Goal: Task Accomplishment & Management: Use online tool/utility

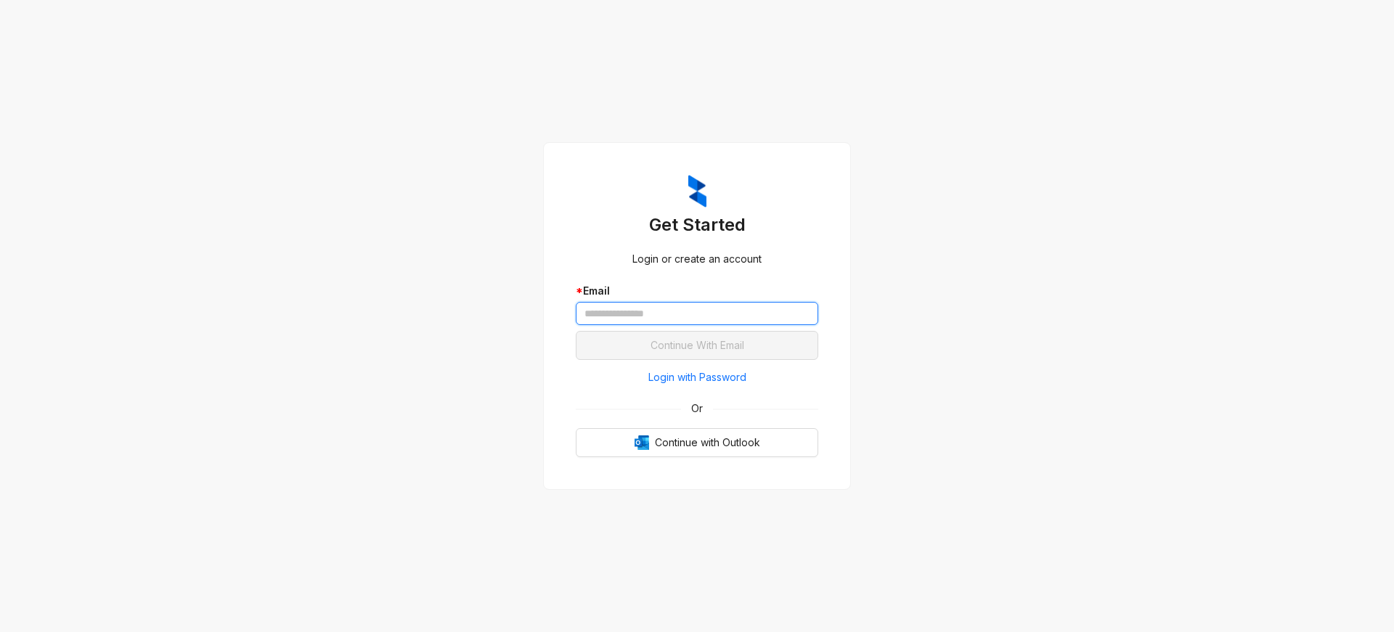
click at [638, 317] on input "text" at bounding box center [697, 313] width 242 height 23
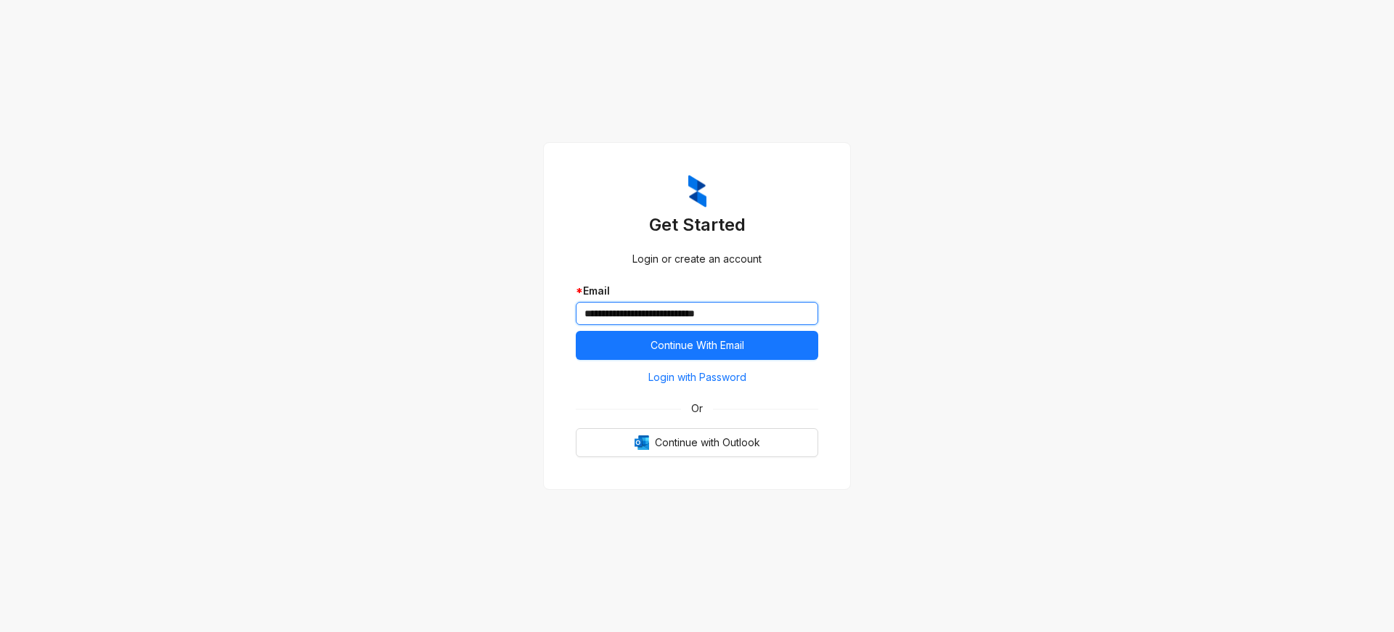
type input "**********"
click at [576, 331] on button "Continue With Email" at bounding box center [697, 345] width 242 height 29
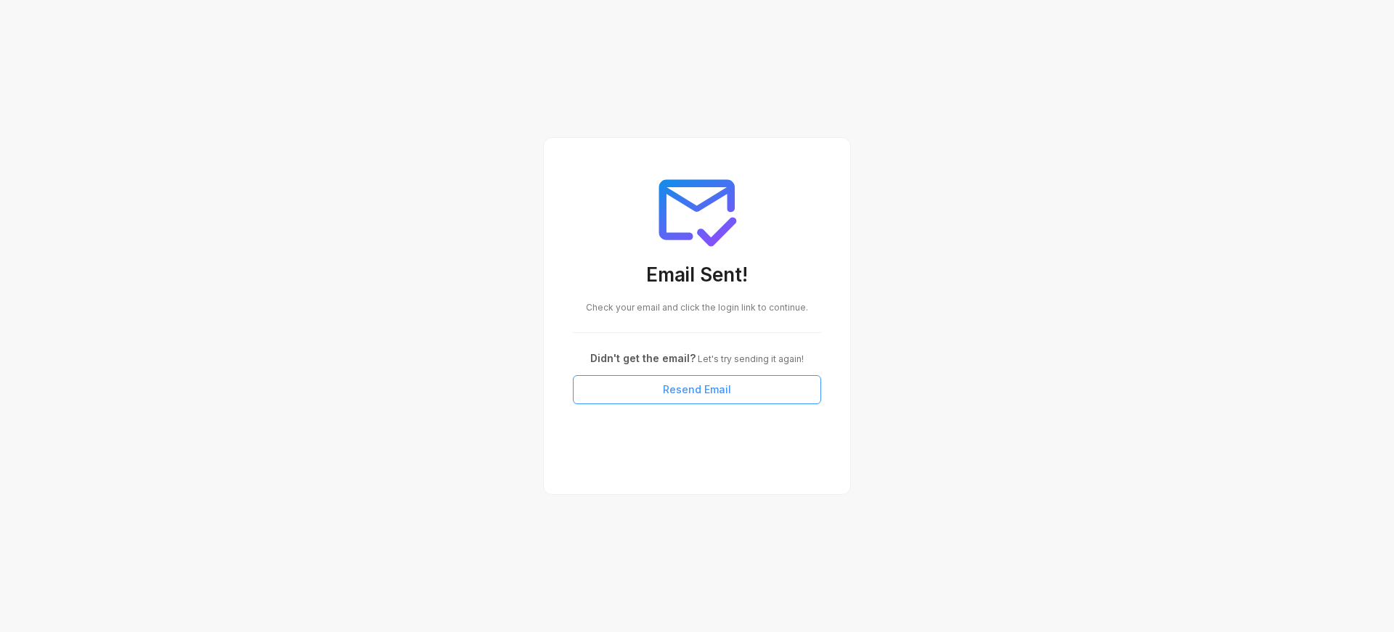
click at [711, 389] on span "Resend Email" at bounding box center [697, 390] width 68 height 16
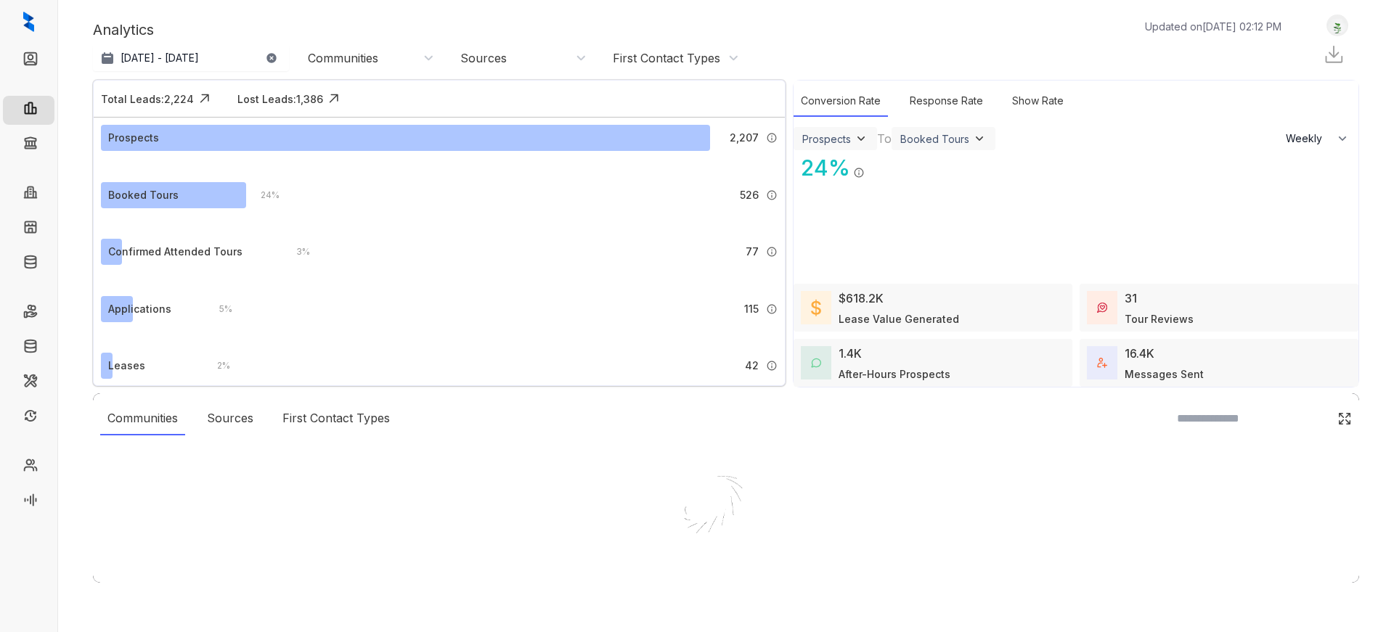
select select "******"
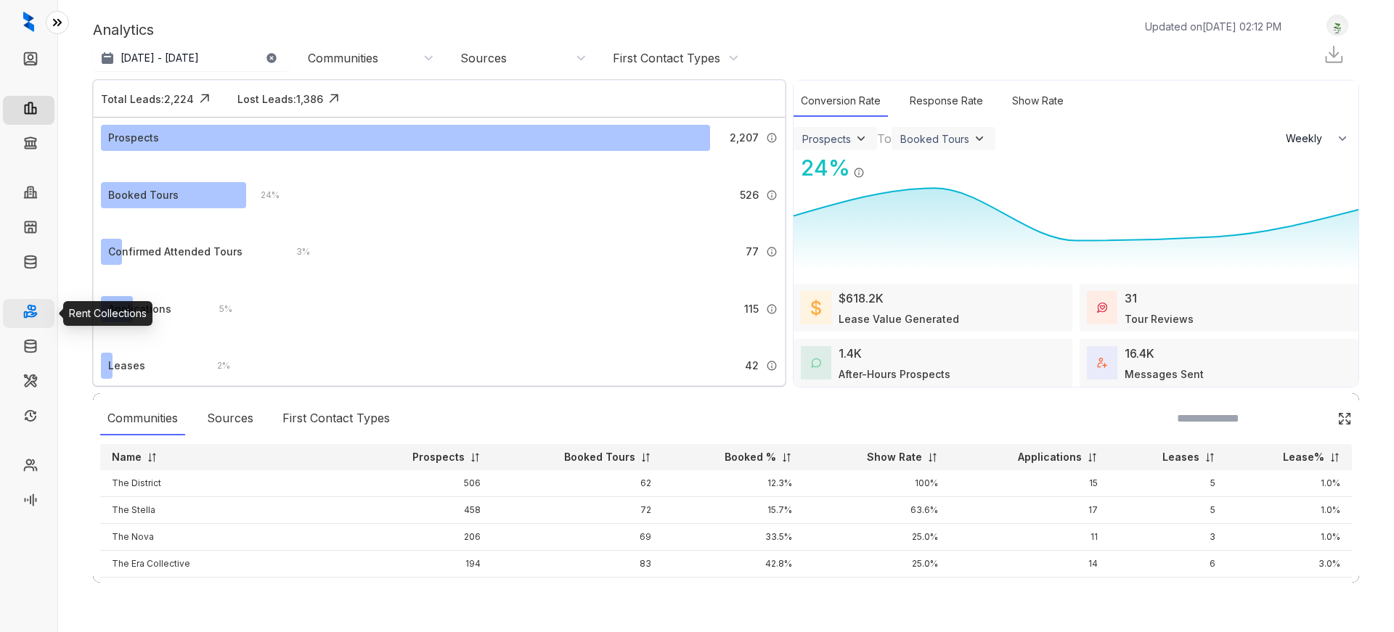
click at [45, 317] on link "Rent Collections" at bounding box center [84, 313] width 78 height 29
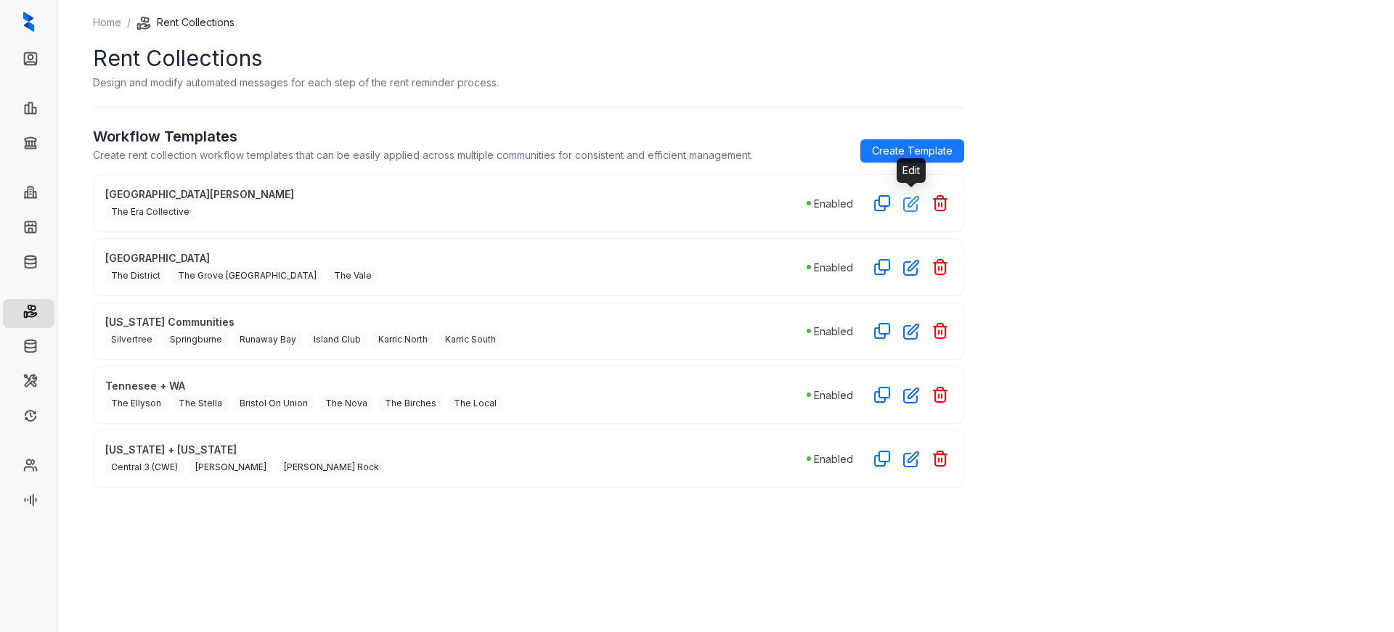
click at [910, 206] on icon "button" at bounding box center [911, 204] width 15 height 15
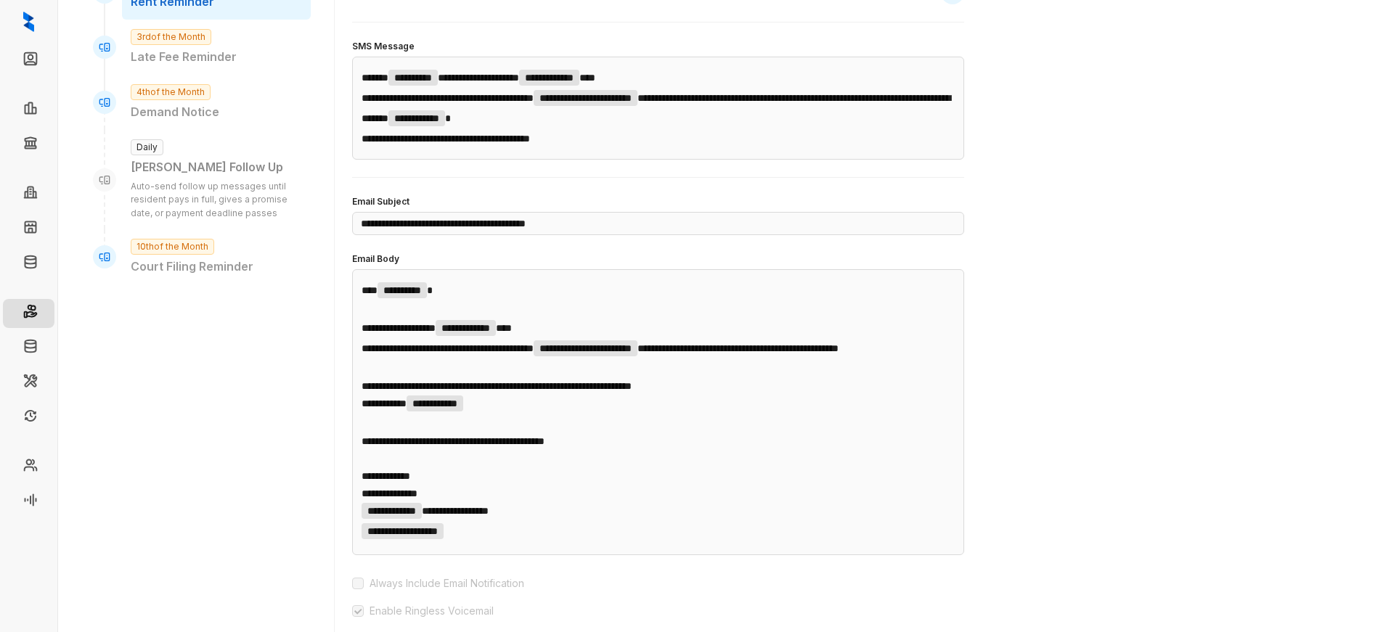
scroll to position [145, 0]
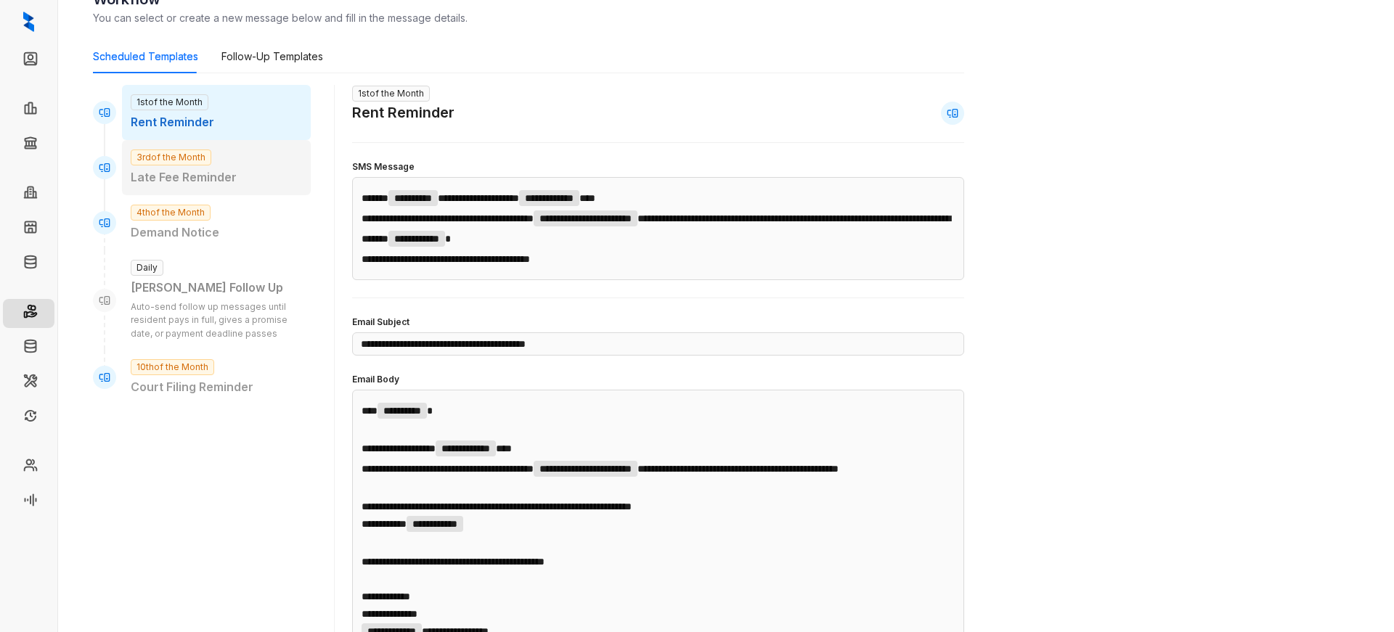
click at [246, 176] on p "Late Fee Reminder" at bounding box center [216, 177] width 171 height 18
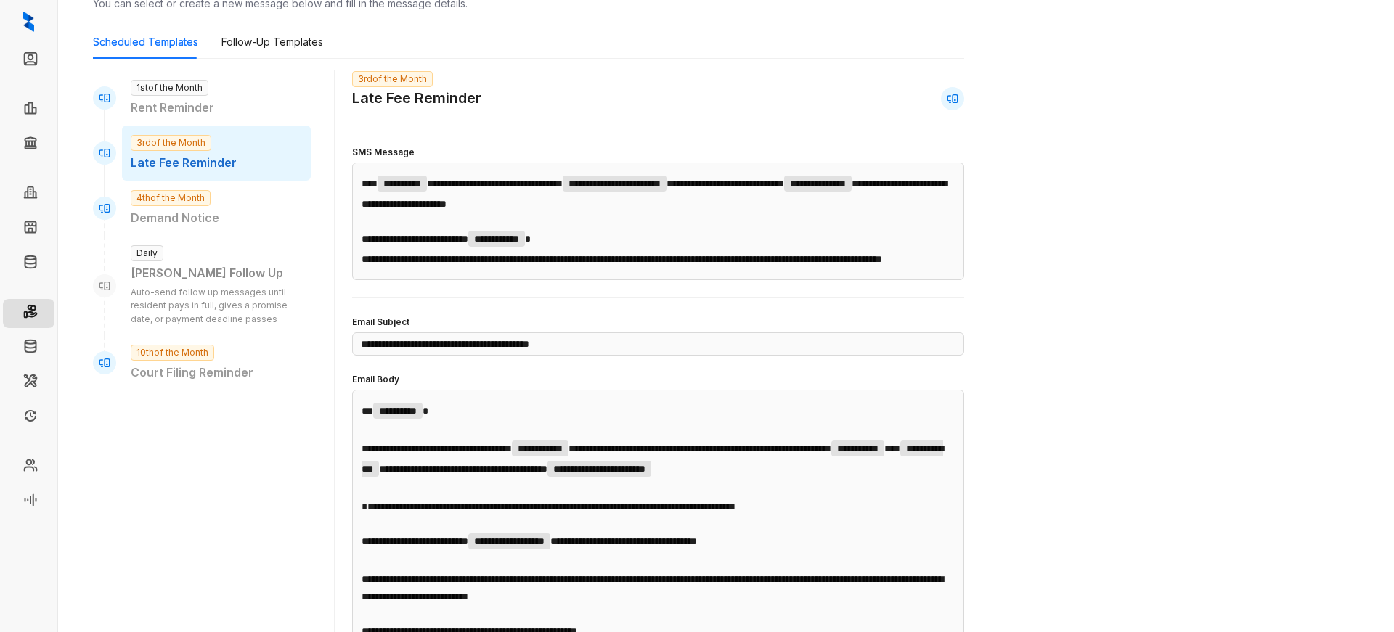
scroll to position [218, 0]
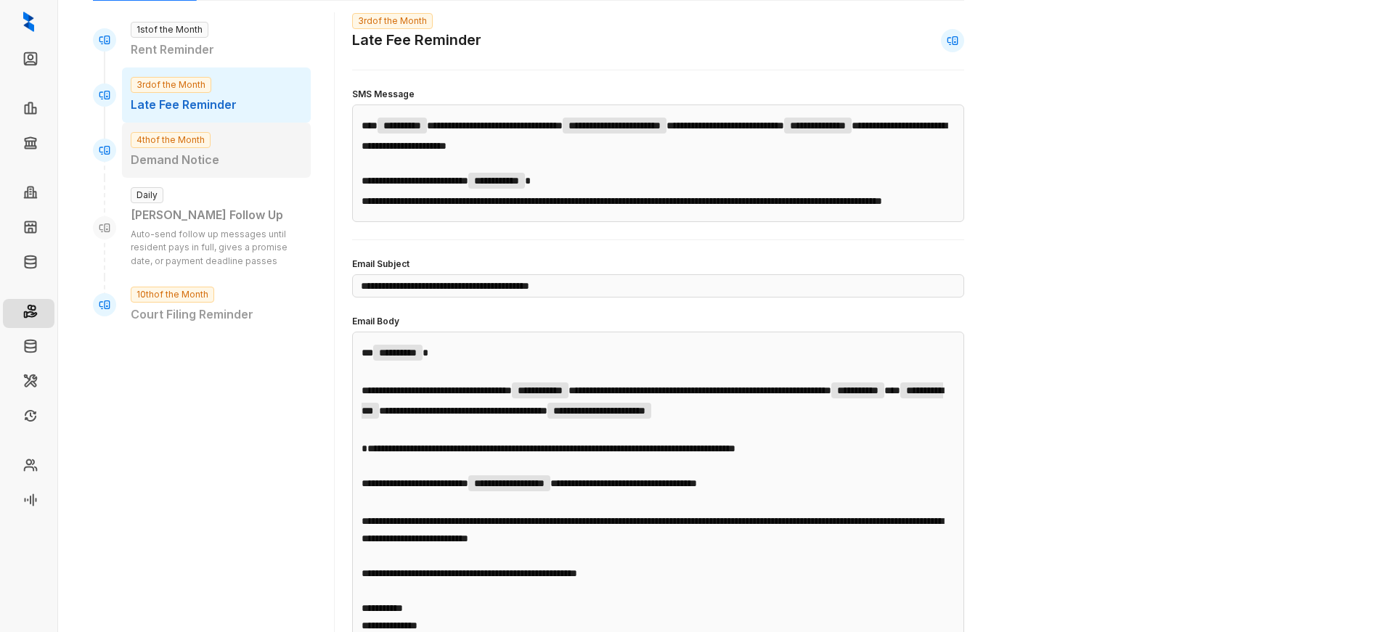
click at [203, 163] on p "Demand Notice" at bounding box center [216, 160] width 171 height 18
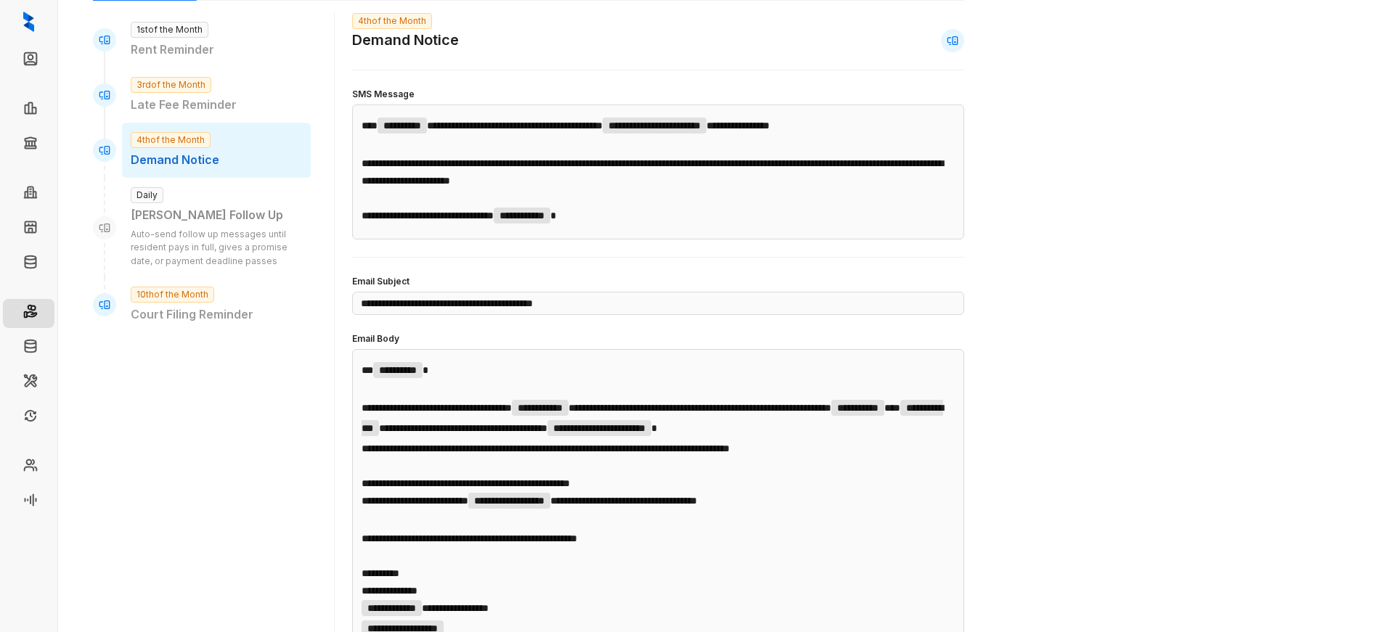
click at [185, 219] on div "[PERSON_NAME] Follow Up" at bounding box center [216, 215] width 171 height 18
click at [187, 262] on p "Auto-send follow up messages until resident pays in full, gives a promise date,…" at bounding box center [216, 248] width 171 height 41
click at [149, 197] on span "Daily" at bounding box center [147, 195] width 33 height 16
click at [179, 263] on p "Auto-send follow up messages until resident pays in full, gives a promise date,…" at bounding box center [216, 248] width 171 height 41
click at [182, 304] on div "10th of the Month Court Filing Reminder" at bounding box center [216, 304] width 189 height 55
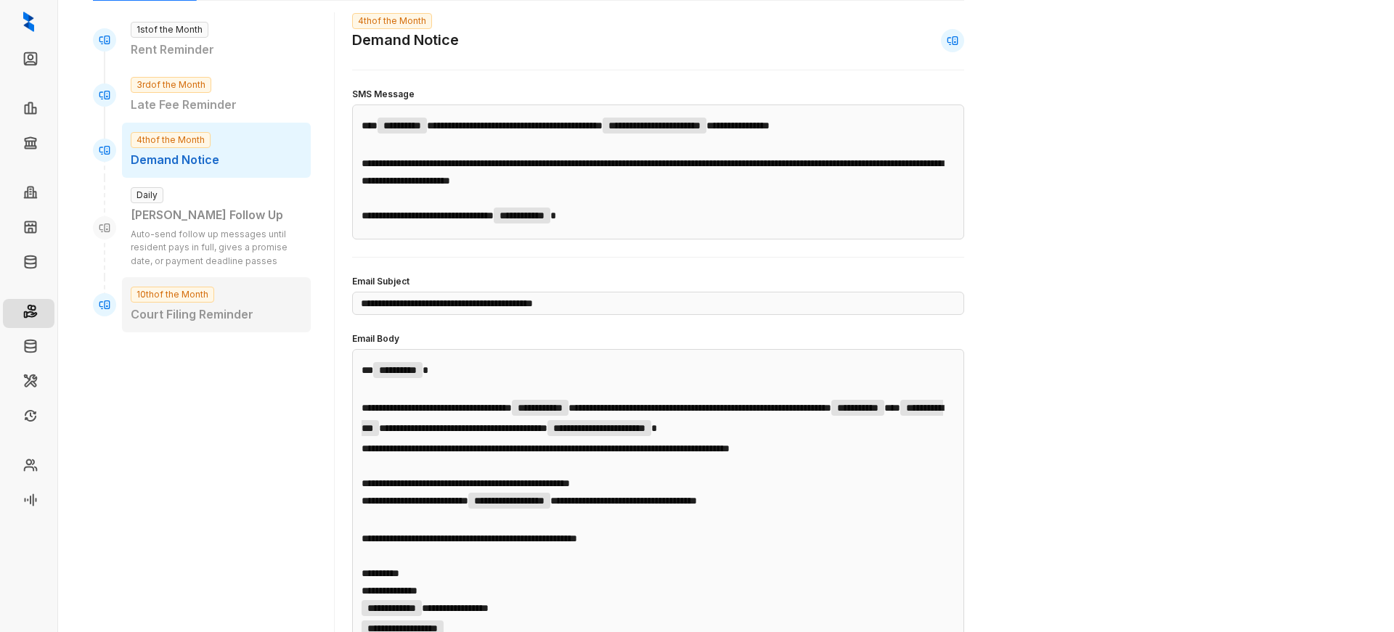
type input "**********"
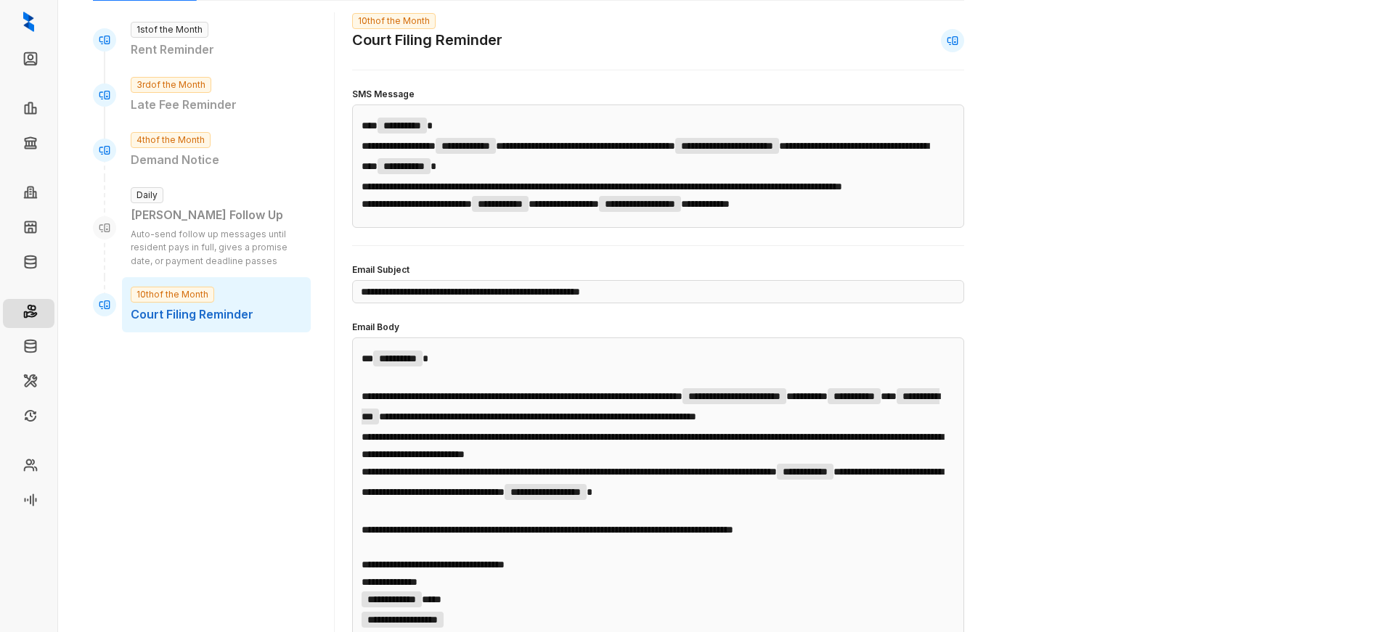
click at [104, 230] on icon at bounding box center [105, 228] width 12 height 12
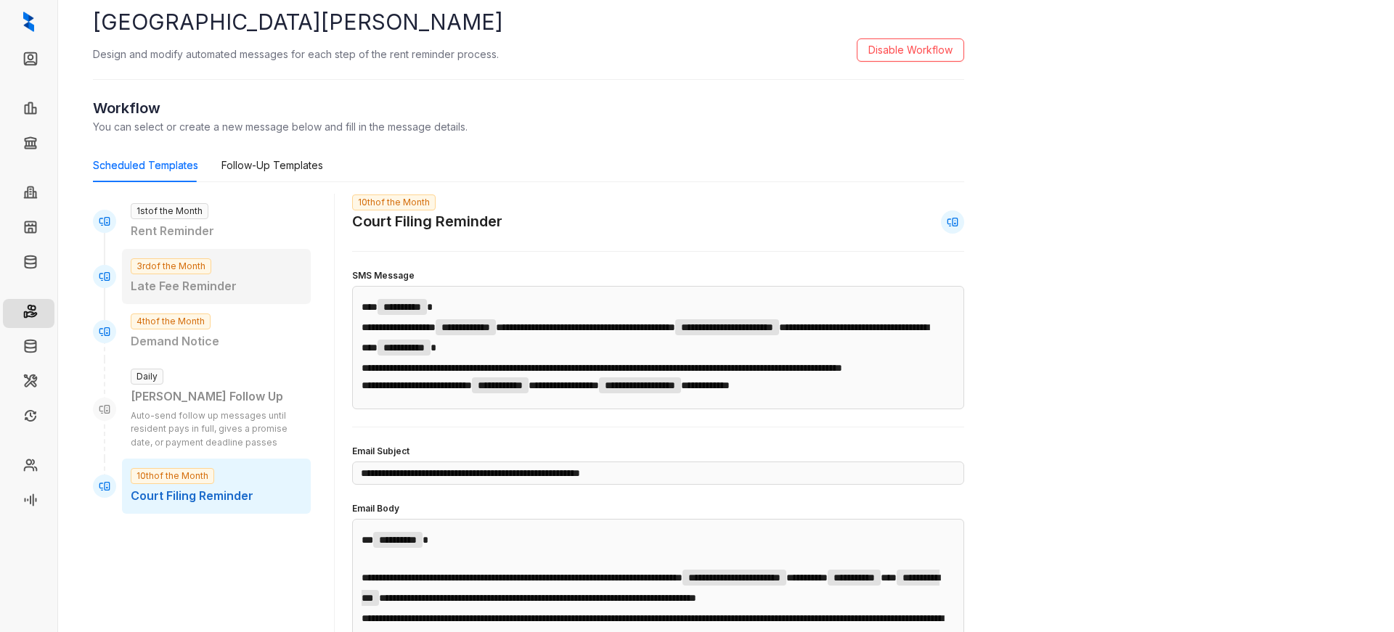
scroll to position [0, 0]
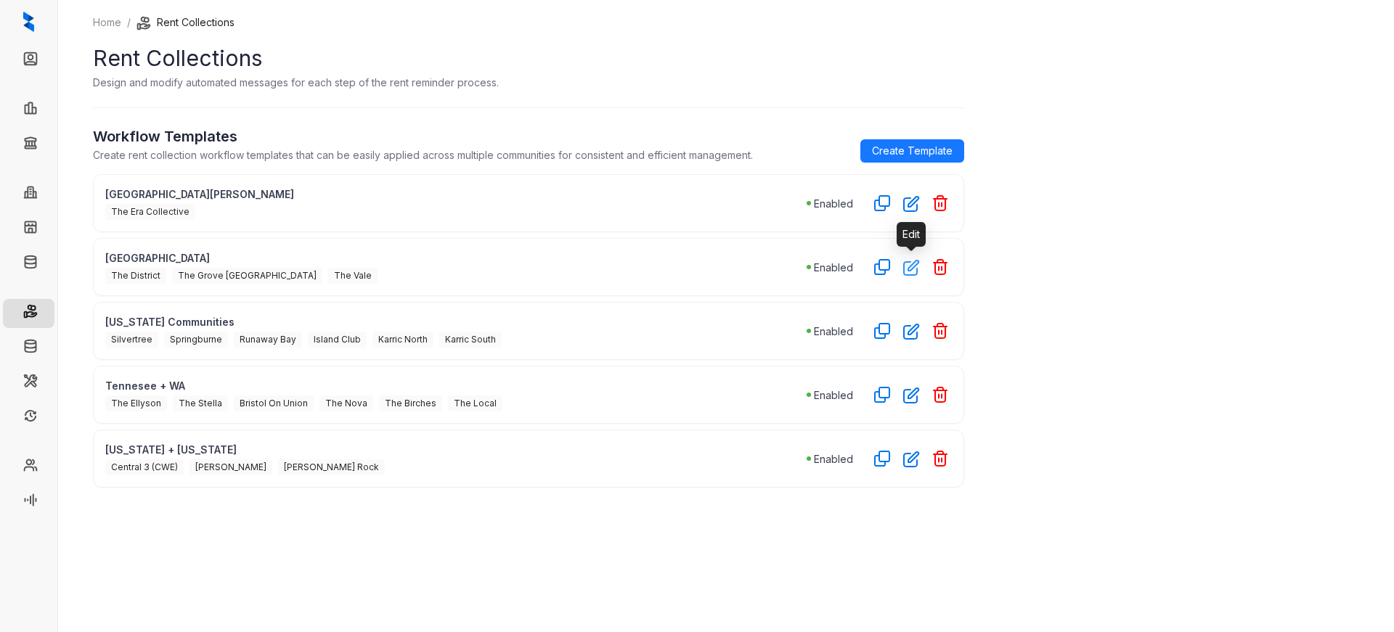
click at [910, 269] on icon "button" at bounding box center [911, 267] width 17 height 17
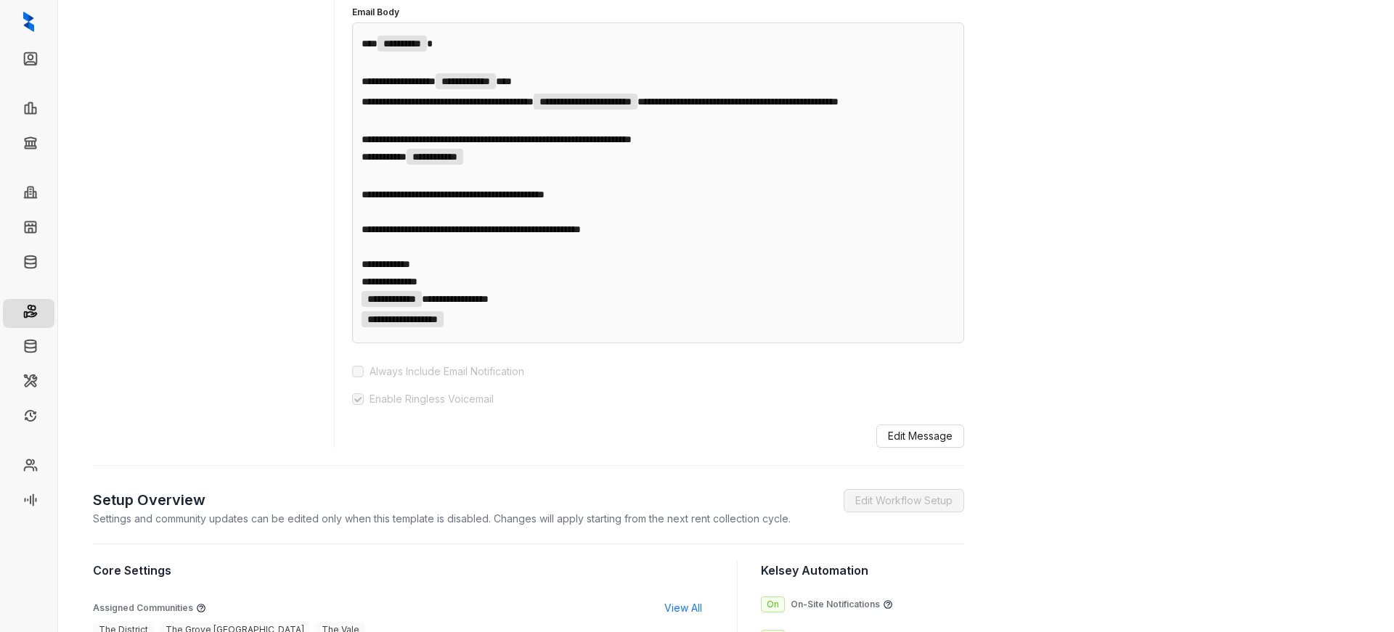
scroll to position [184, 0]
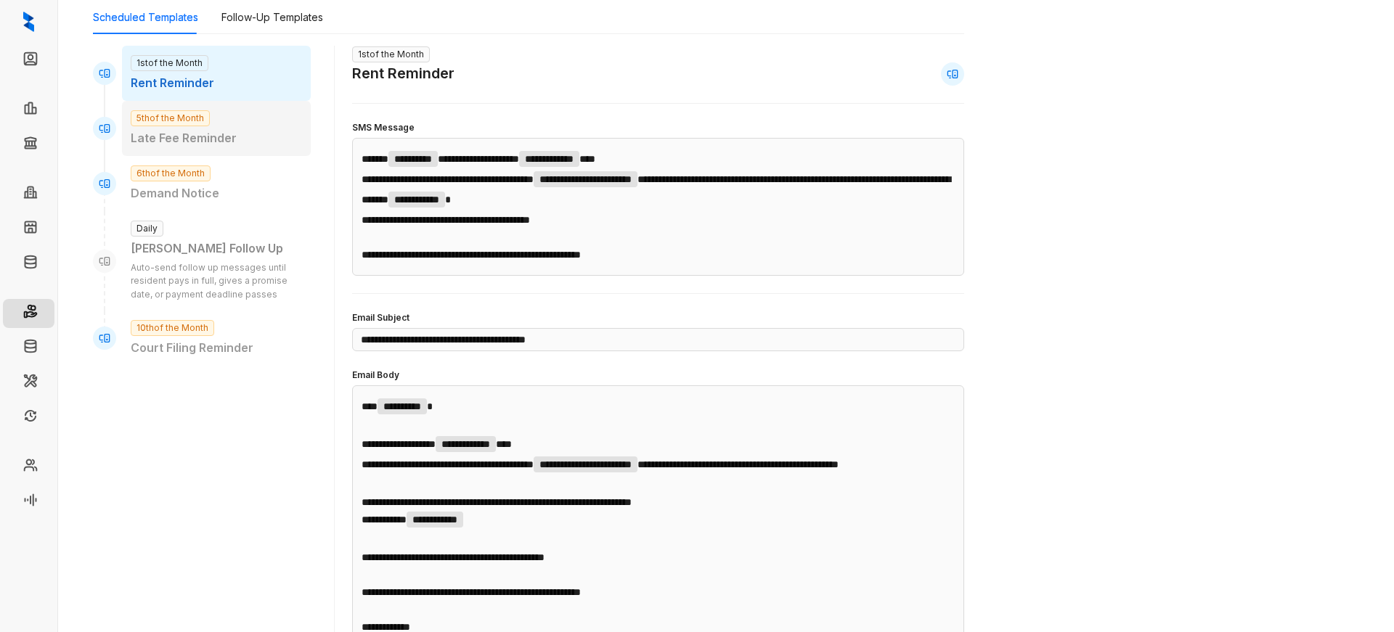
click at [216, 139] on p "Late Fee Reminder" at bounding box center [216, 138] width 171 height 18
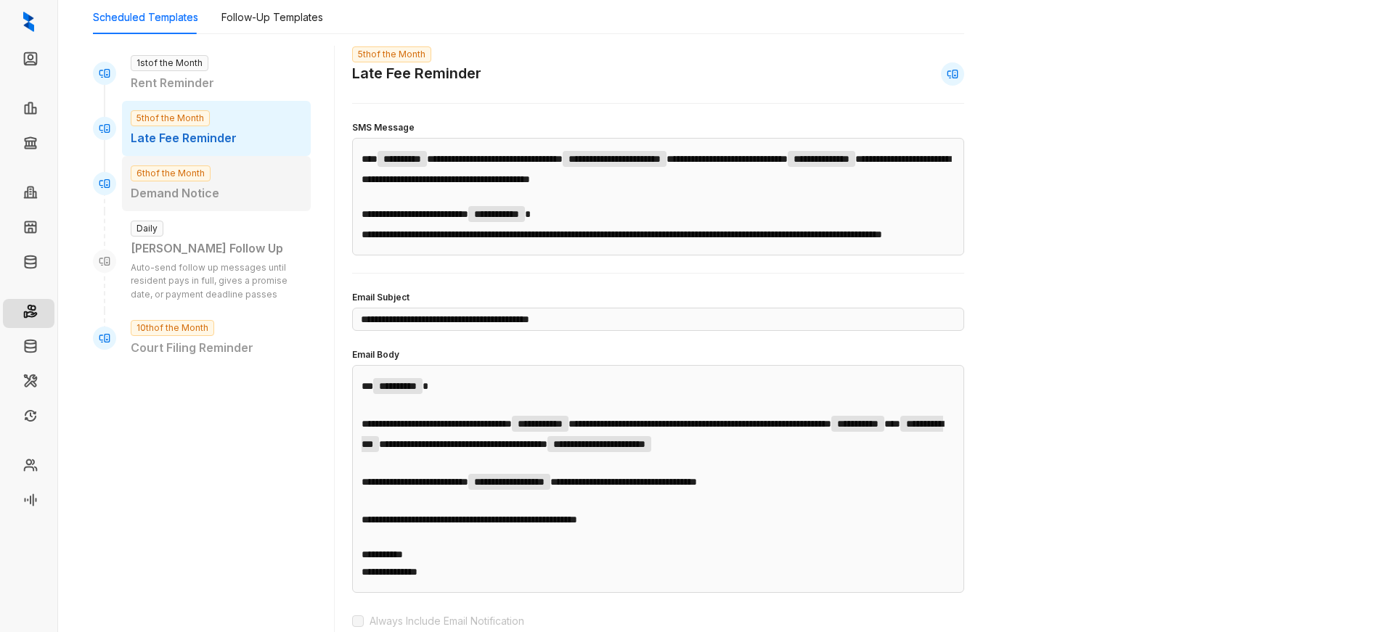
click at [216, 191] on p "Demand Notice" at bounding box center [216, 193] width 171 height 18
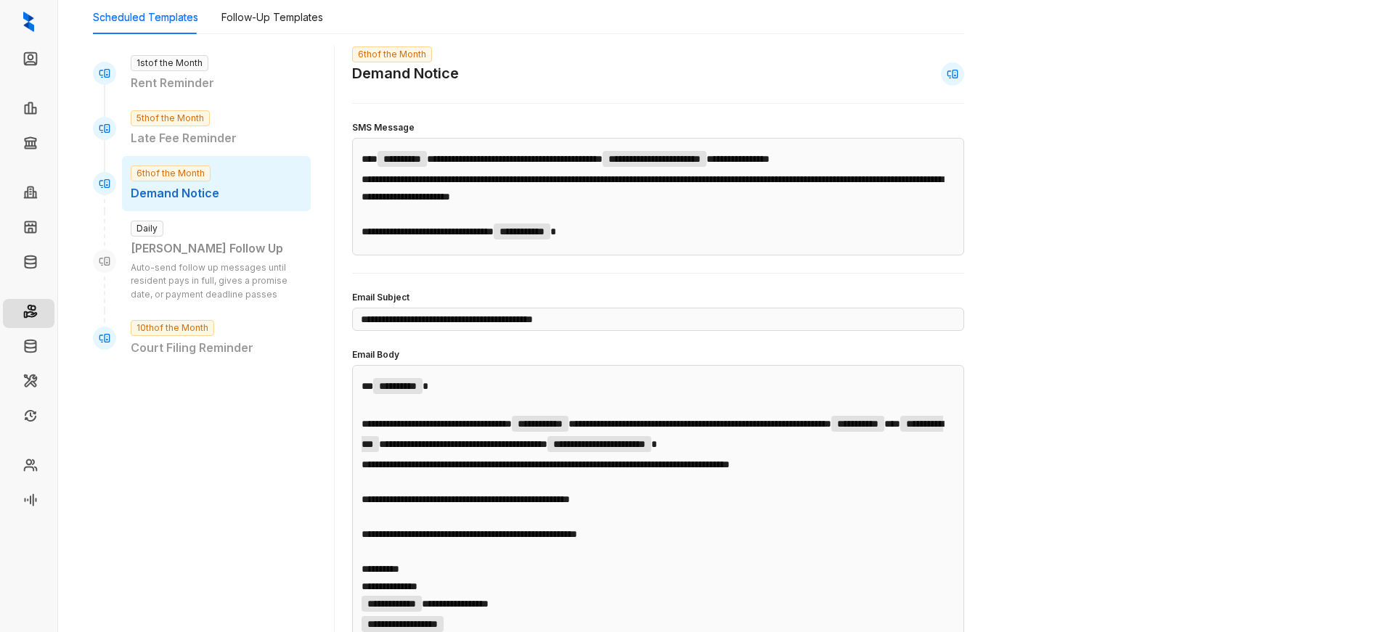
click at [215, 288] on p "Auto-send follow up messages until resident pays in full, gives a promise date,…" at bounding box center [216, 281] width 171 height 41
click at [197, 343] on p "Court Filing Reminder" at bounding box center [216, 348] width 171 height 18
type input "**********"
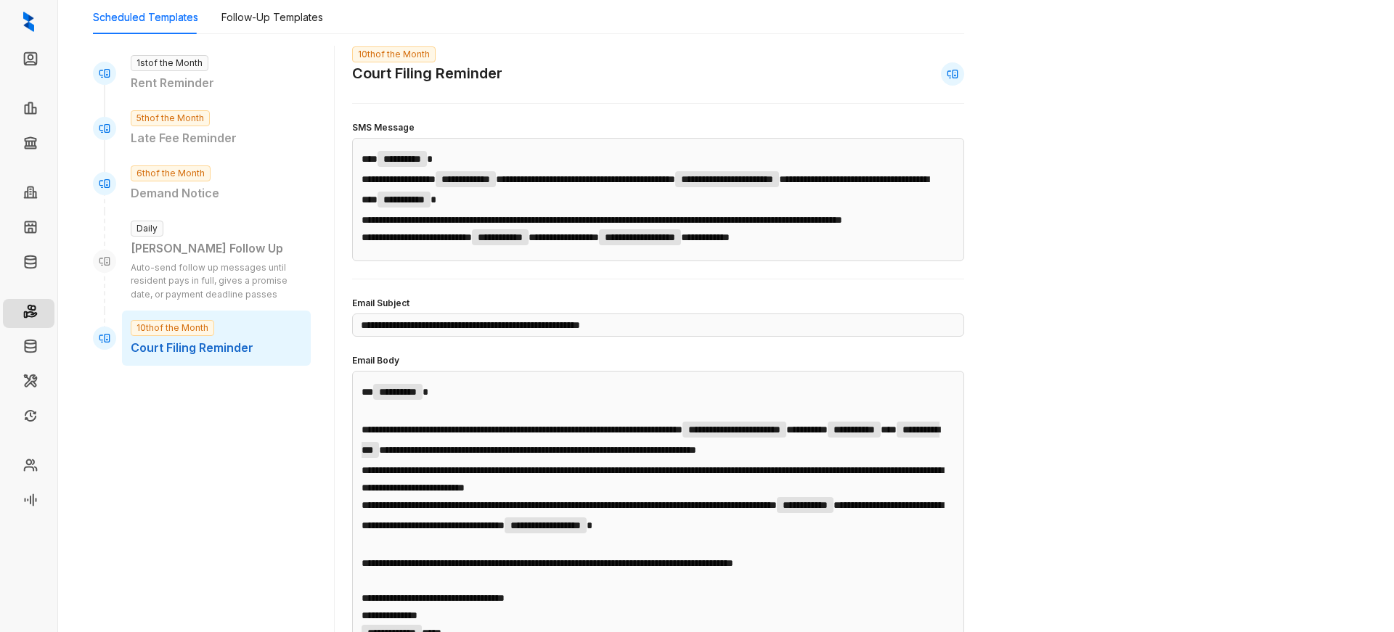
click at [221, 266] on p "Auto-send follow up messages until resident pays in full, gives a promise date,…" at bounding box center [216, 281] width 171 height 41
click at [139, 231] on span "Daily" at bounding box center [147, 229] width 33 height 16
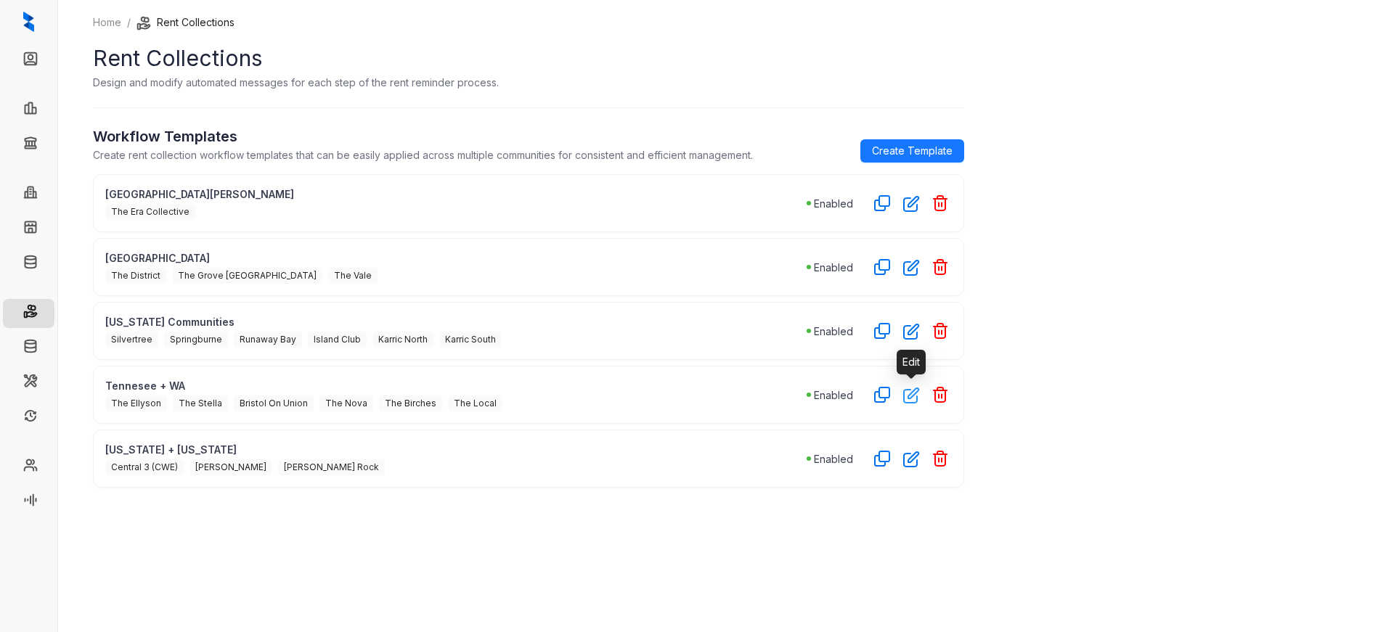
click at [921, 395] on button "button" at bounding box center [910, 394] width 23 height 23
click at [907, 395] on icon "button" at bounding box center [911, 395] width 17 height 17
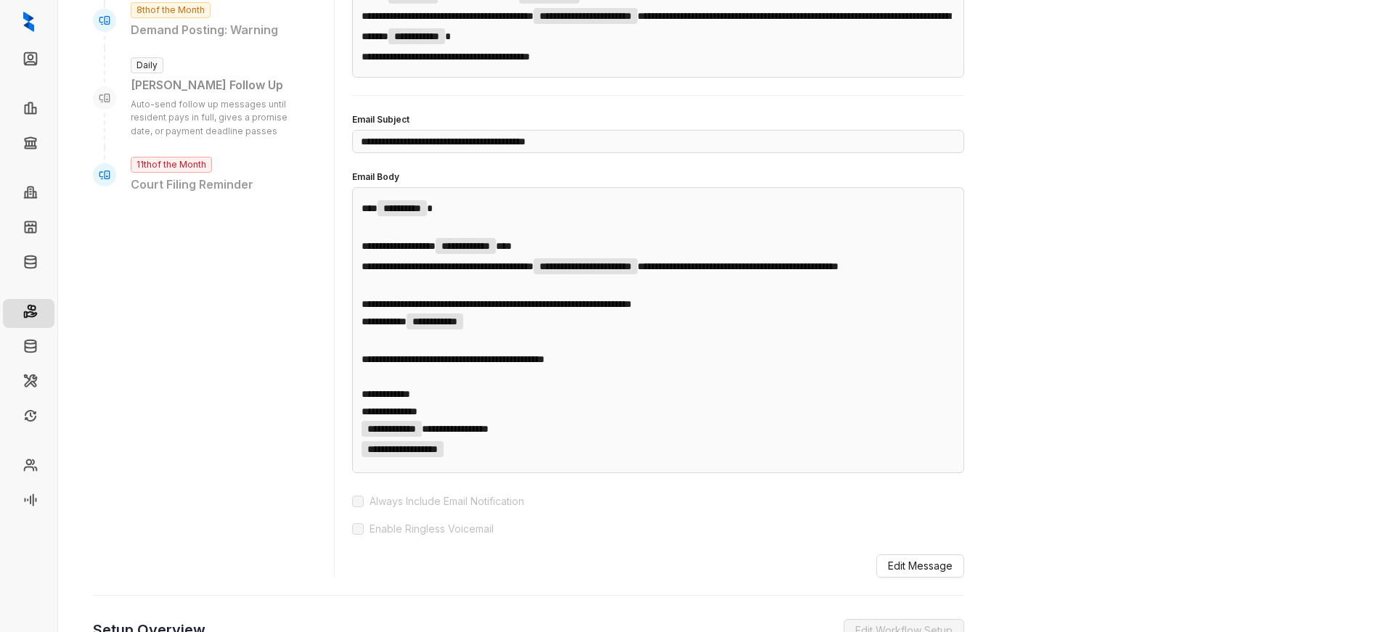
scroll to position [145, 0]
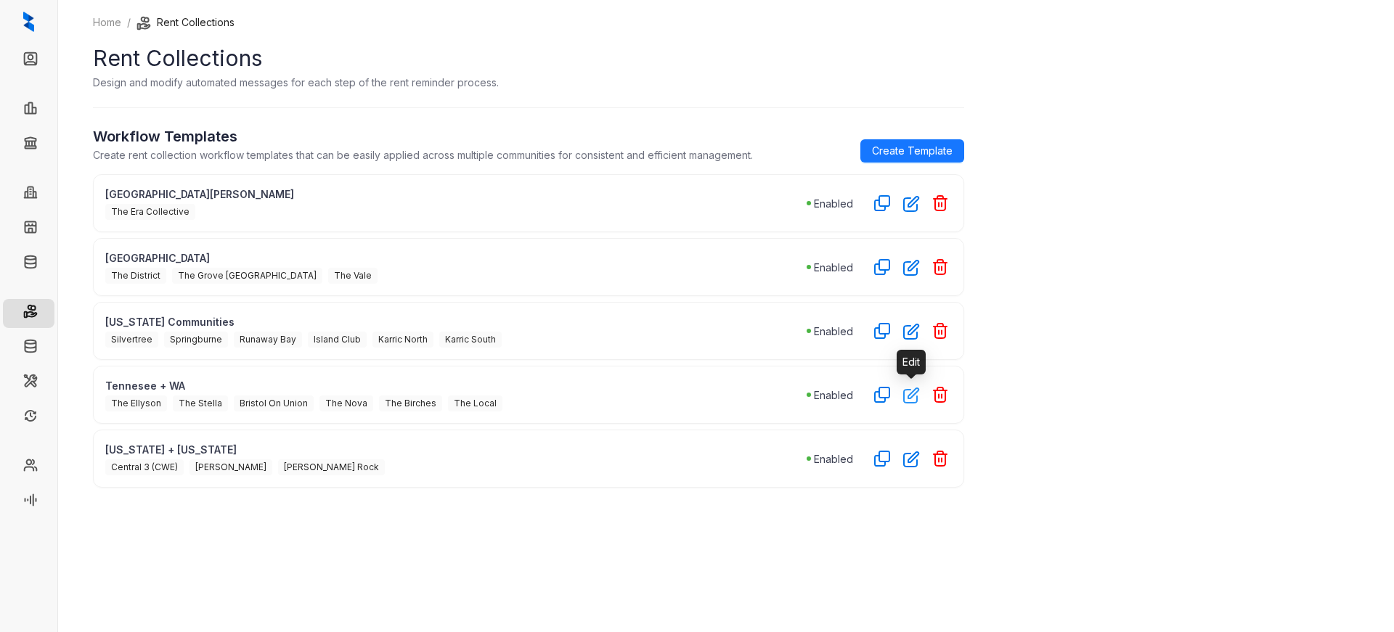
click at [915, 394] on icon "button" at bounding box center [911, 395] width 17 height 17
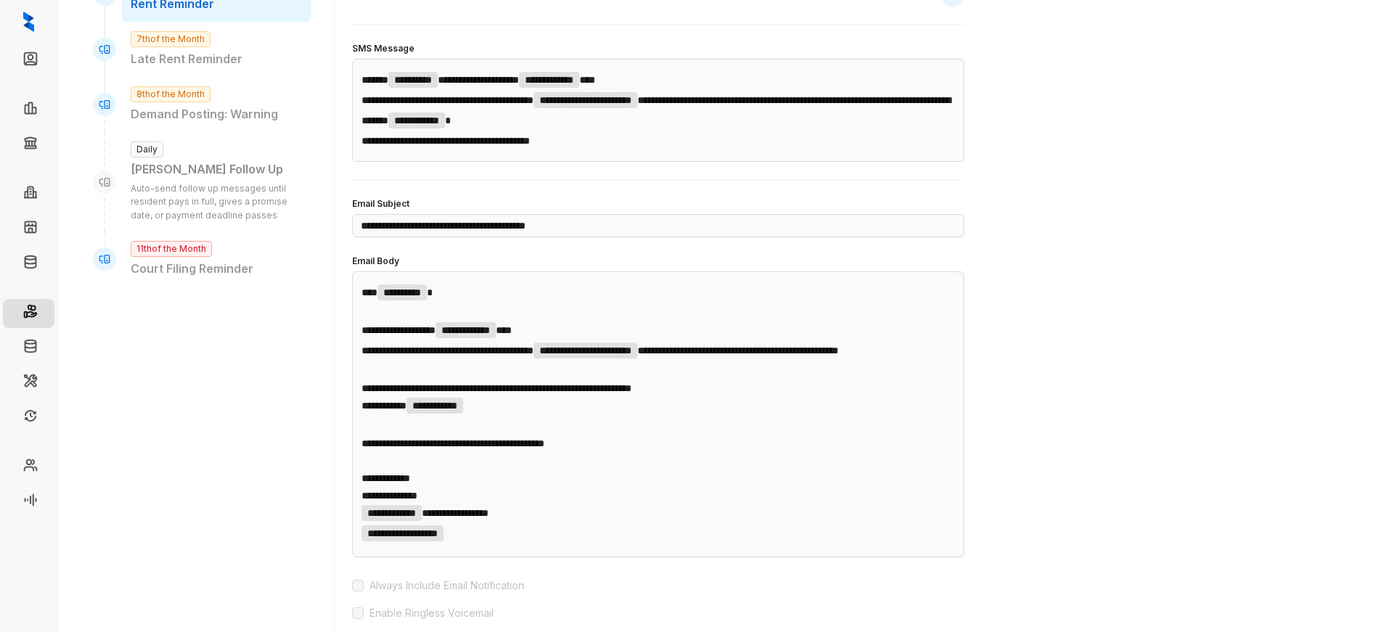
scroll to position [290, 0]
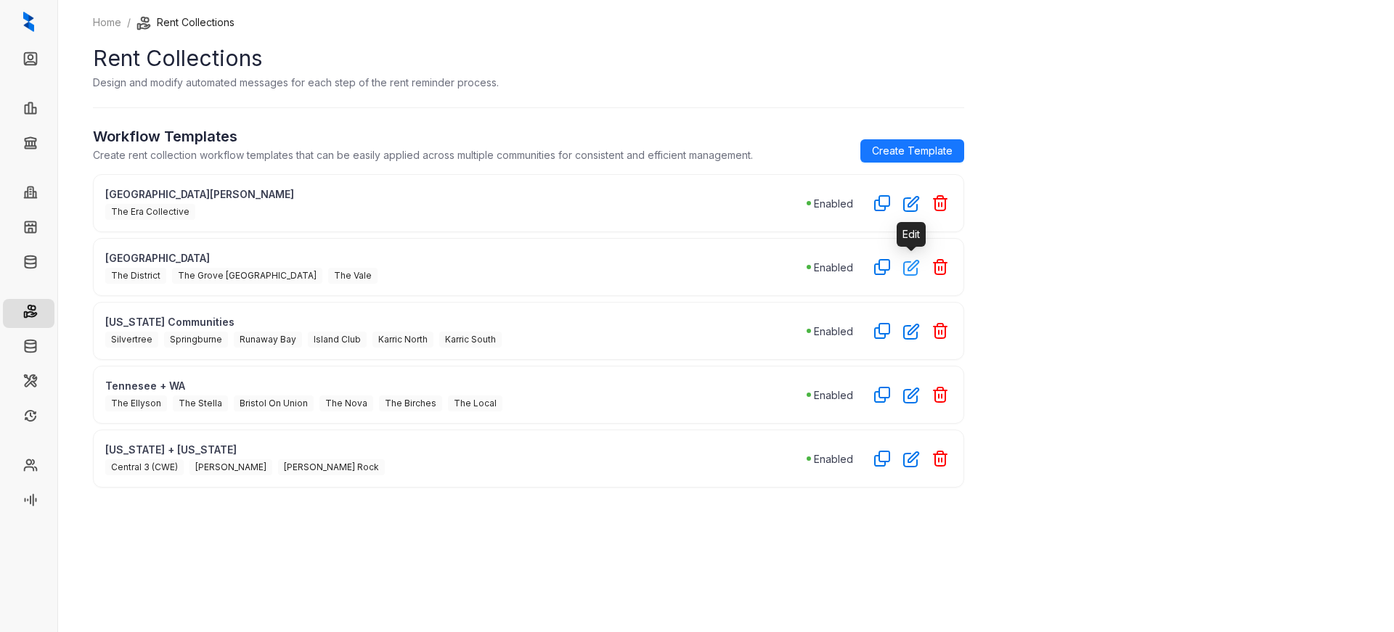
click at [910, 274] on icon "button" at bounding box center [911, 267] width 17 height 17
click at [910, 266] on icon "button" at bounding box center [911, 268] width 15 height 15
click at [910, 401] on icon "button" at bounding box center [911, 395] width 17 height 17
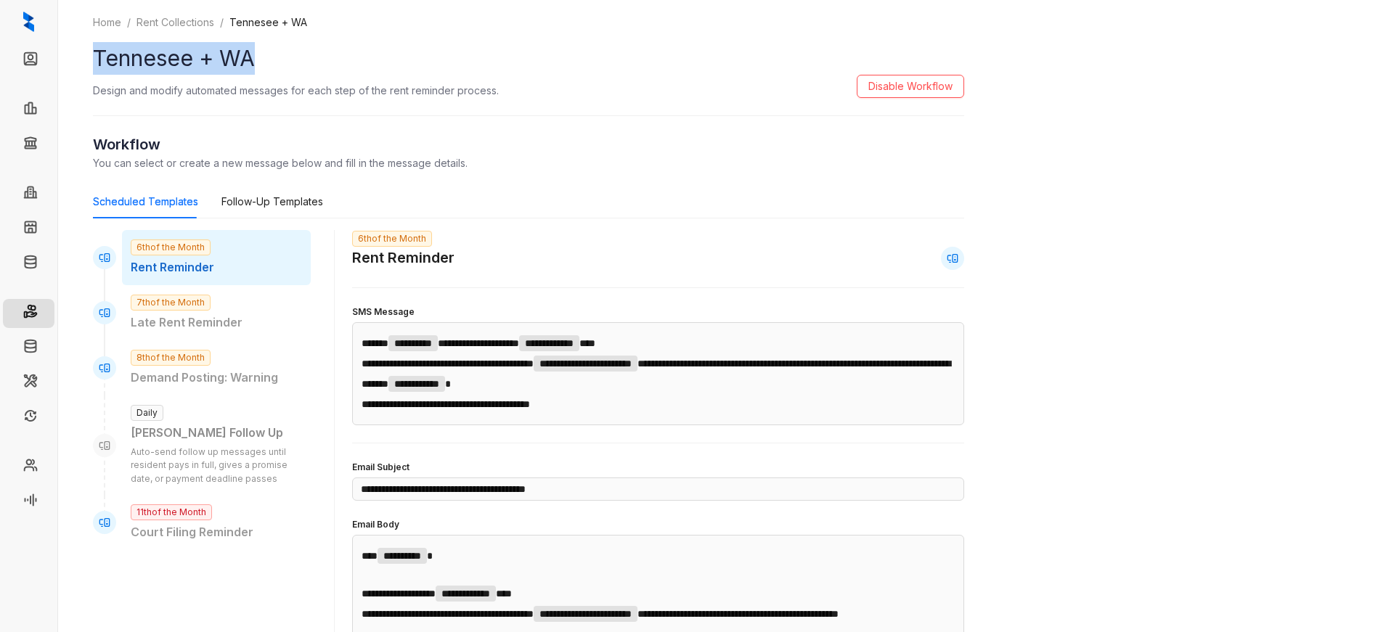
drag, startPoint x: 97, startPoint y: 61, endPoint x: 266, endPoint y: 70, distance: 169.4
click at [266, 70] on h1 "Tennesee + WA" at bounding box center [528, 58] width 871 height 33
copy h1 "Tennesee + WA"
select select "******"
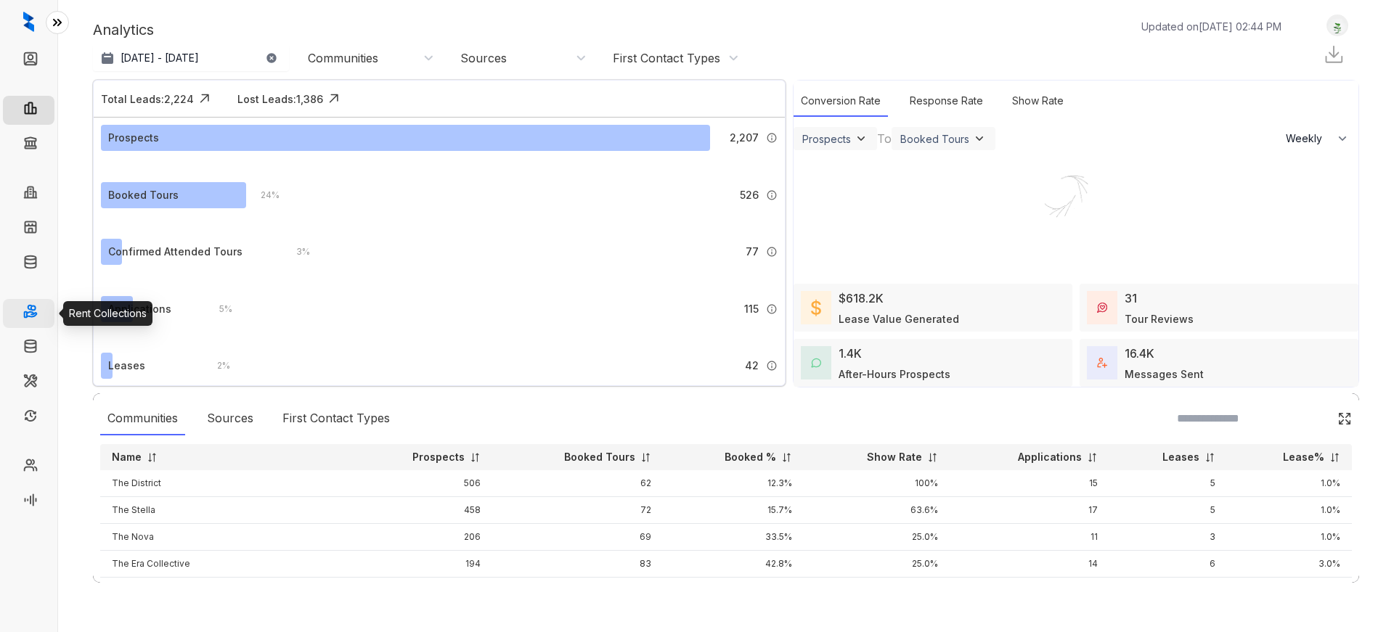
click at [45, 309] on link "Rent Collections" at bounding box center [84, 313] width 78 height 29
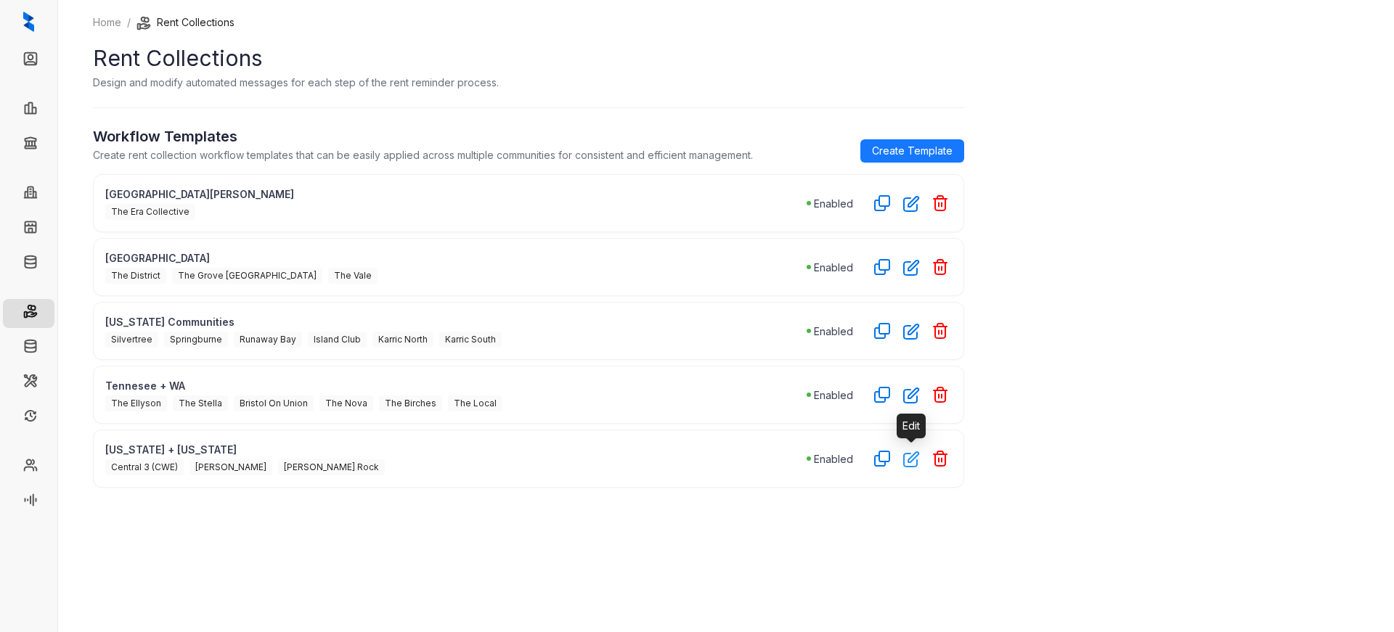
click at [906, 466] on icon "button" at bounding box center [911, 459] width 15 height 15
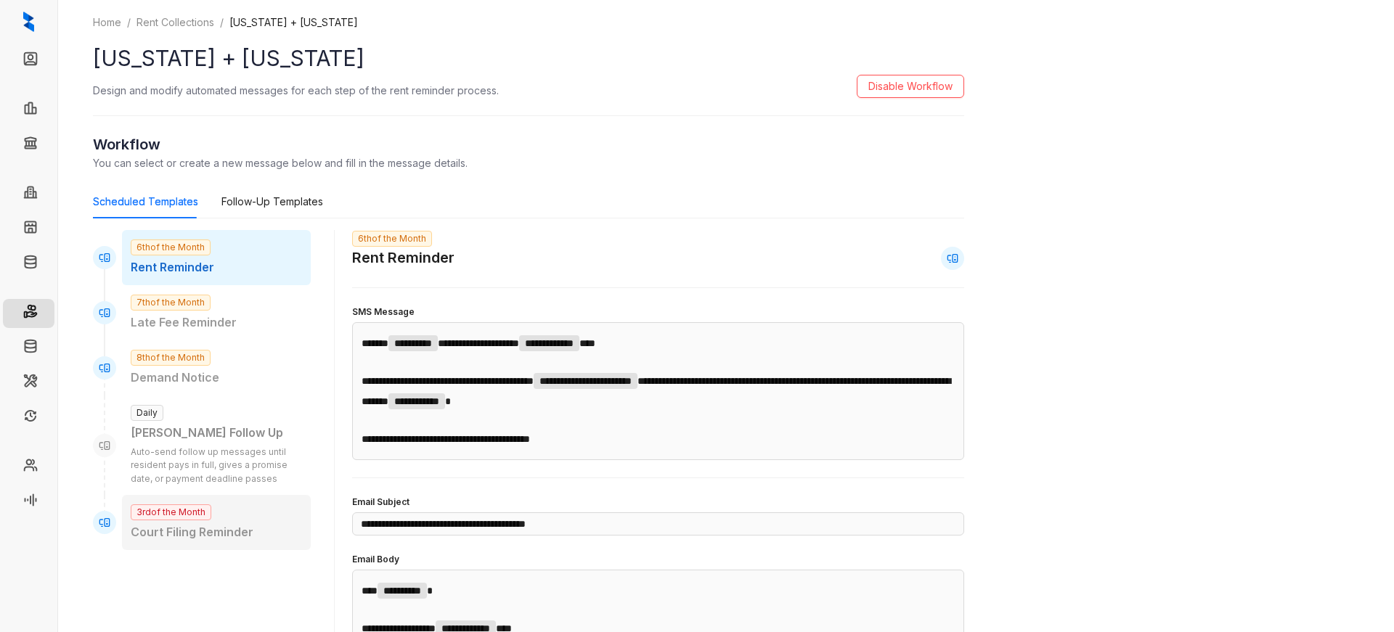
click at [195, 512] on span "3rd of the Month" at bounding box center [171, 513] width 81 height 16
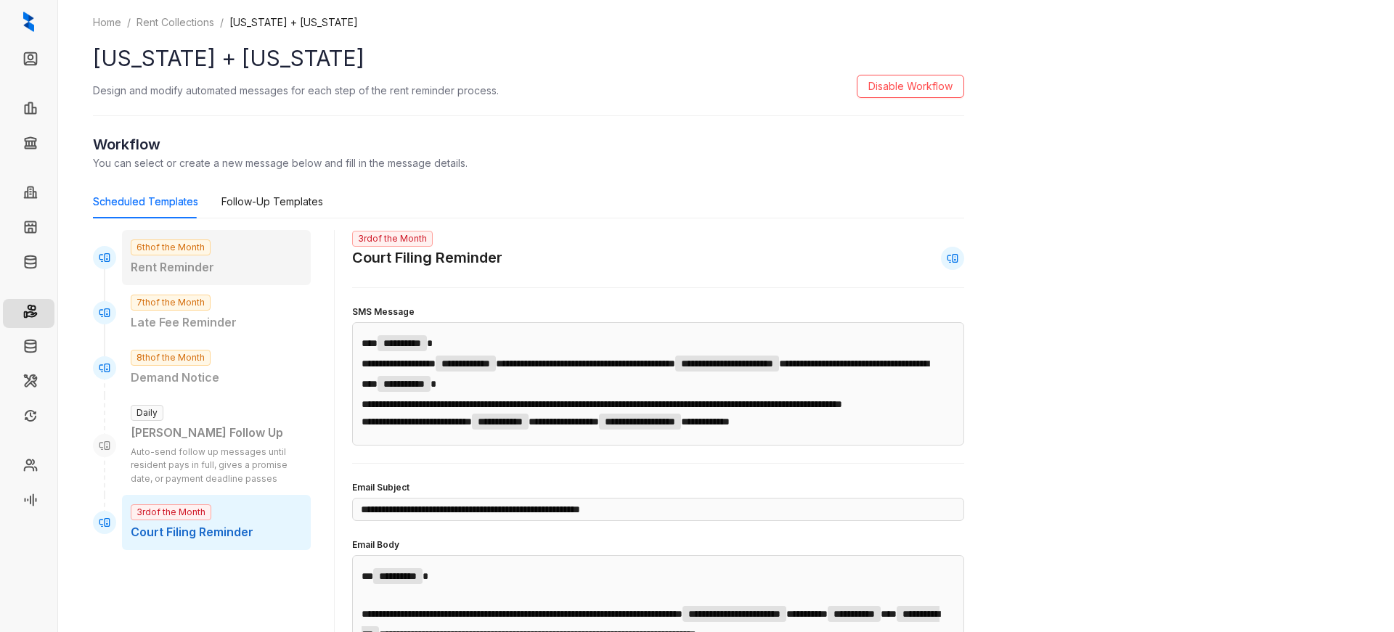
click at [176, 272] on p "Rent Reminder" at bounding box center [216, 267] width 171 height 18
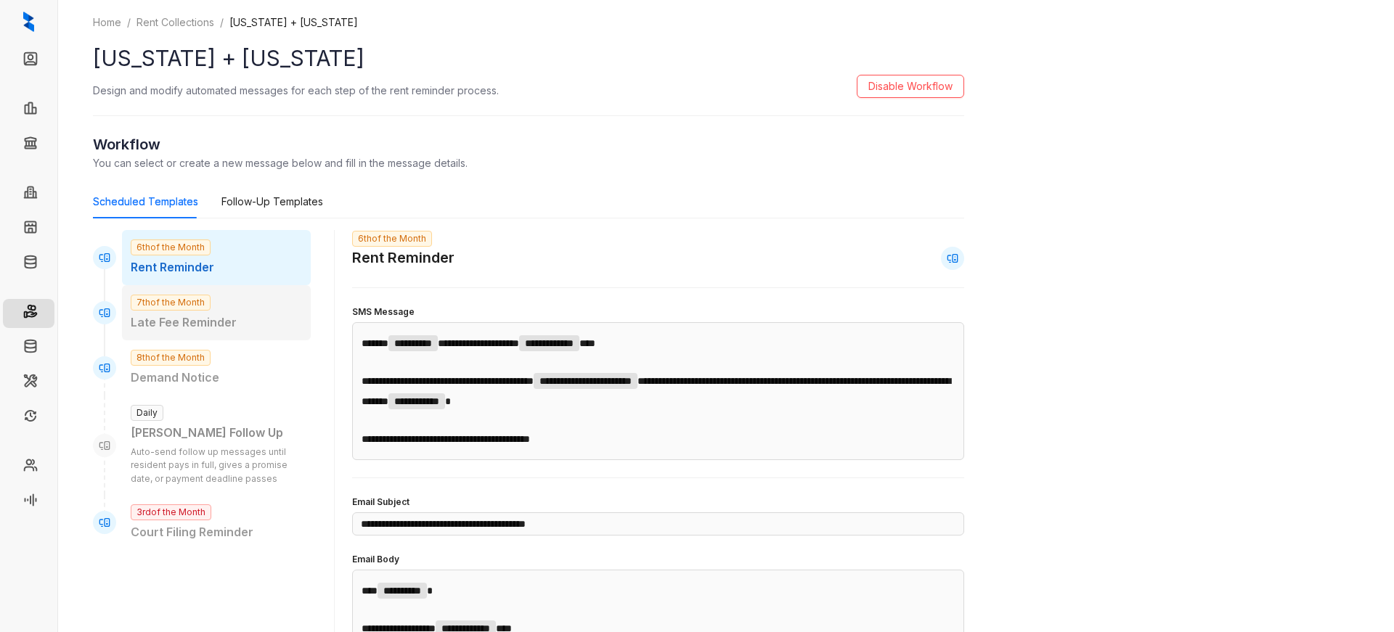
click at [170, 323] on p "Late Fee Reminder" at bounding box center [216, 323] width 171 height 18
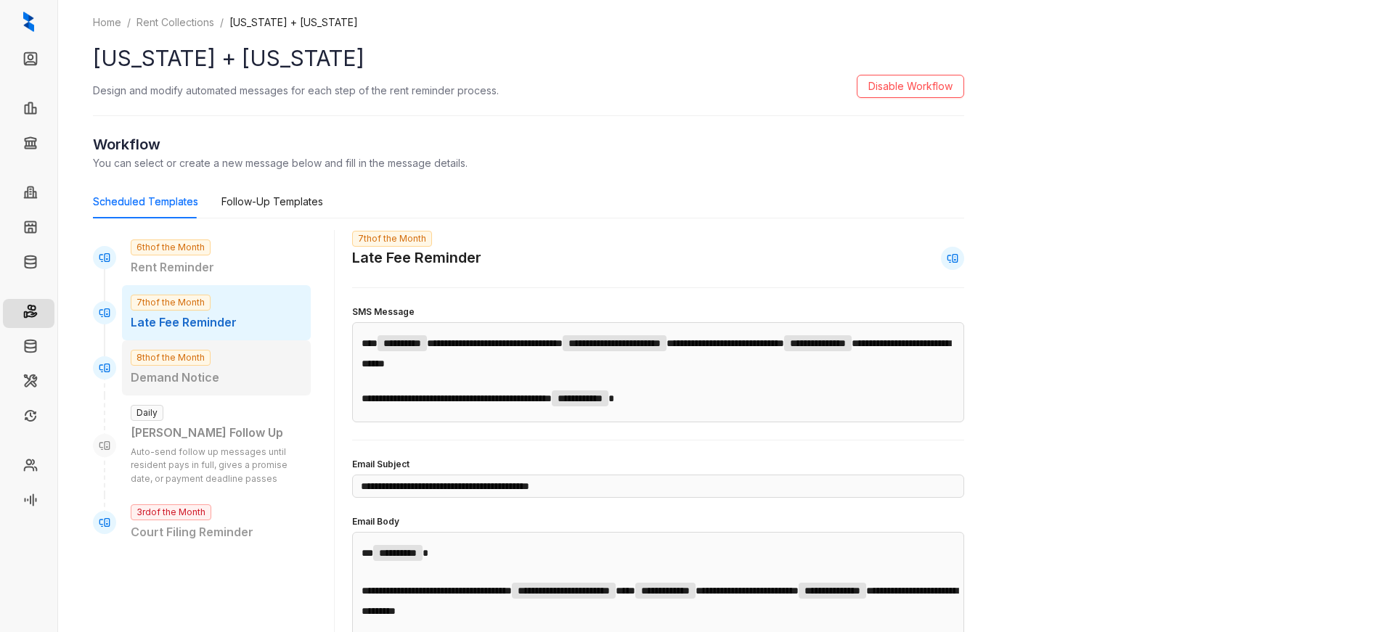
click at [174, 366] on span "8th of the Month" at bounding box center [171, 358] width 80 height 16
type input "**********"
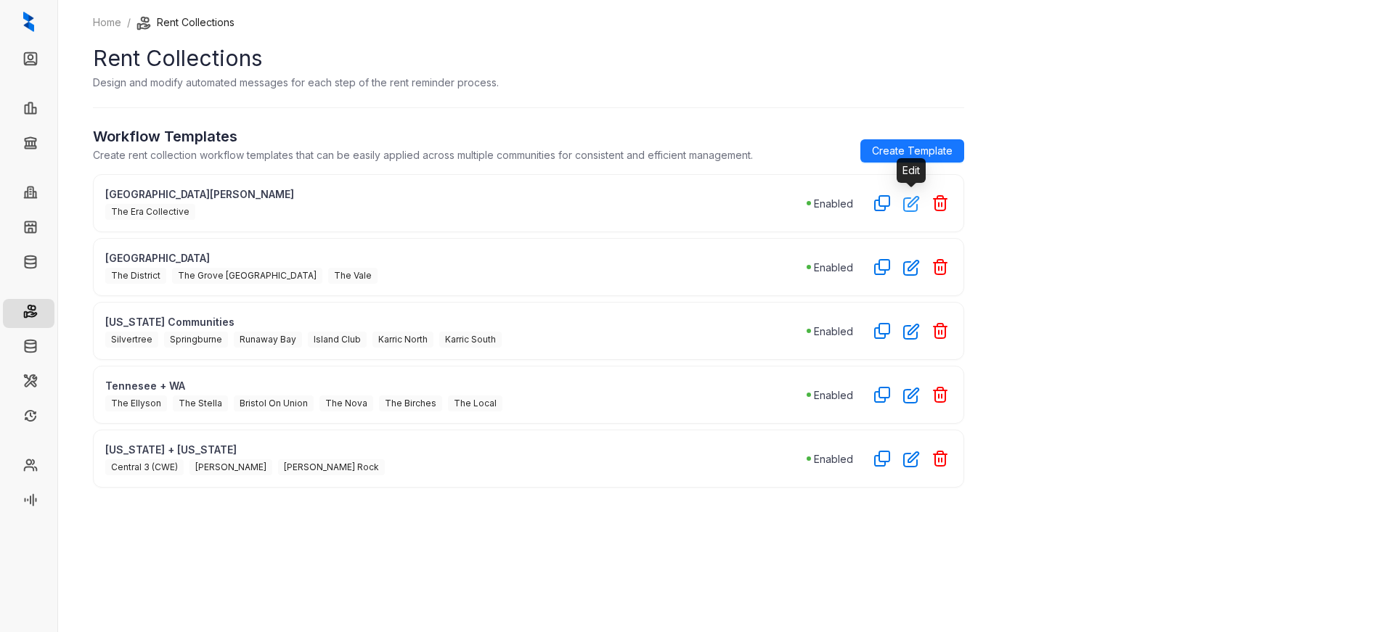
click at [913, 213] on button "button" at bounding box center [910, 203] width 23 height 23
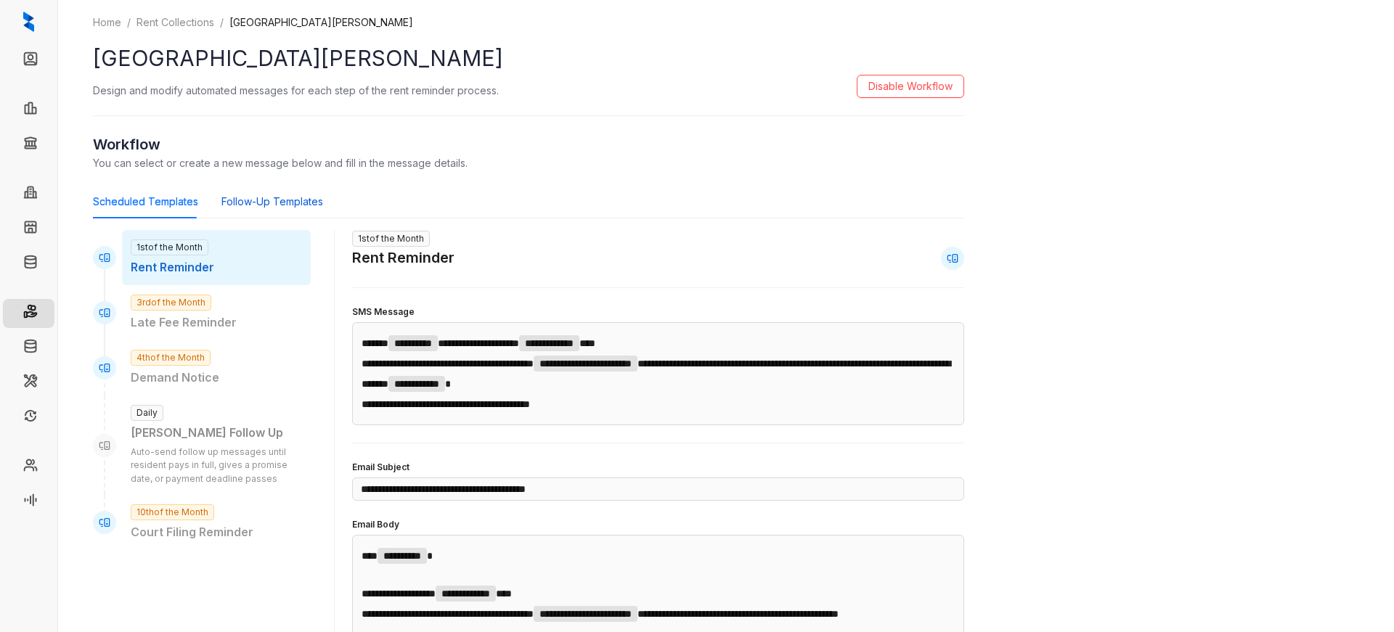
click at [293, 201] on div "Follow-Up Templates" at bounding box center [272, 202] width 102 height 16
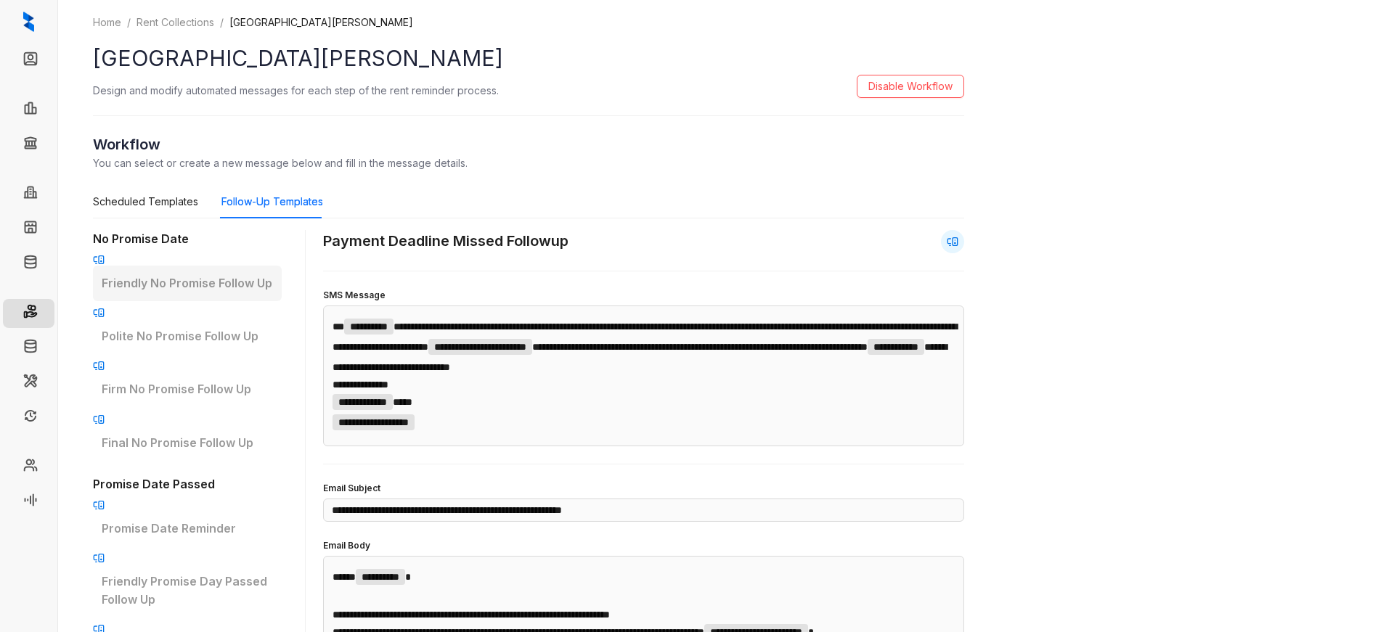
click at [209, 282] on div "Friendly No Promise Follow Up" at bounding box center [187, 284] width 189 height 36
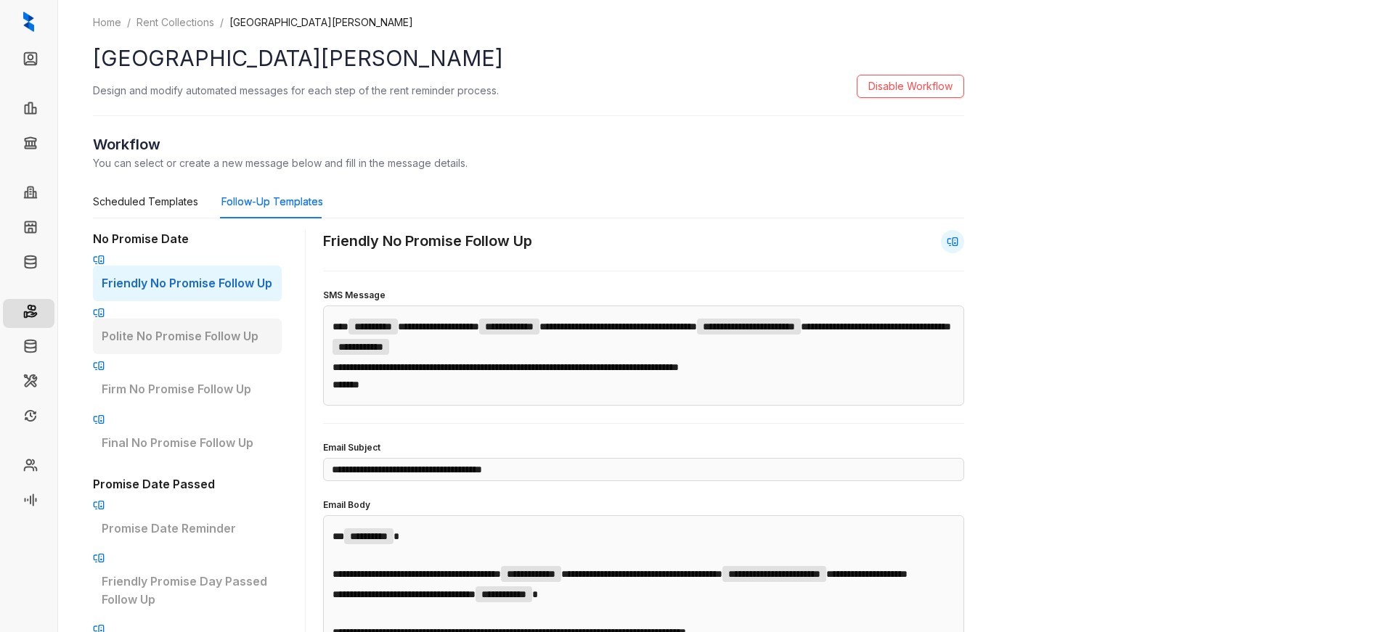
click at [196, 327] on p "Polite No Promise Follow Up" at bounding box center [187, 336] width 171 height 18
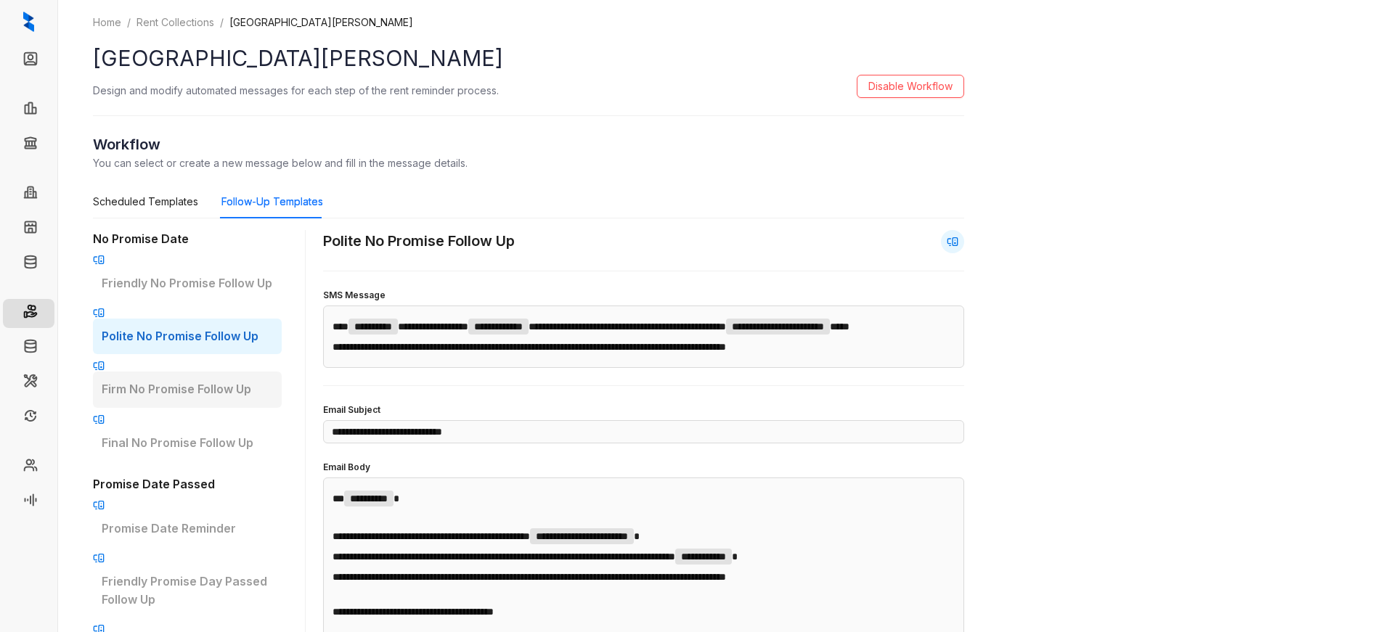
click at [190, 380] on p "Firm No Promise Follow Up" at bounding box center [187, 389] width 171 height 18
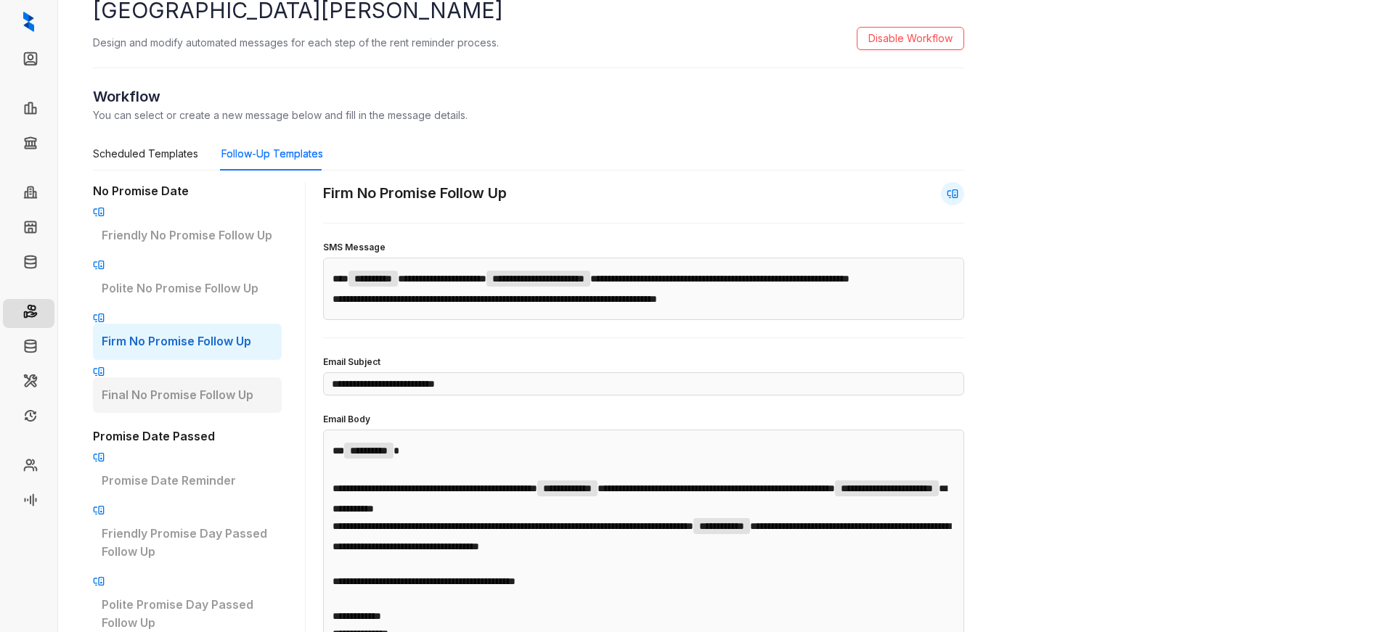
scroll to position [73, 0]
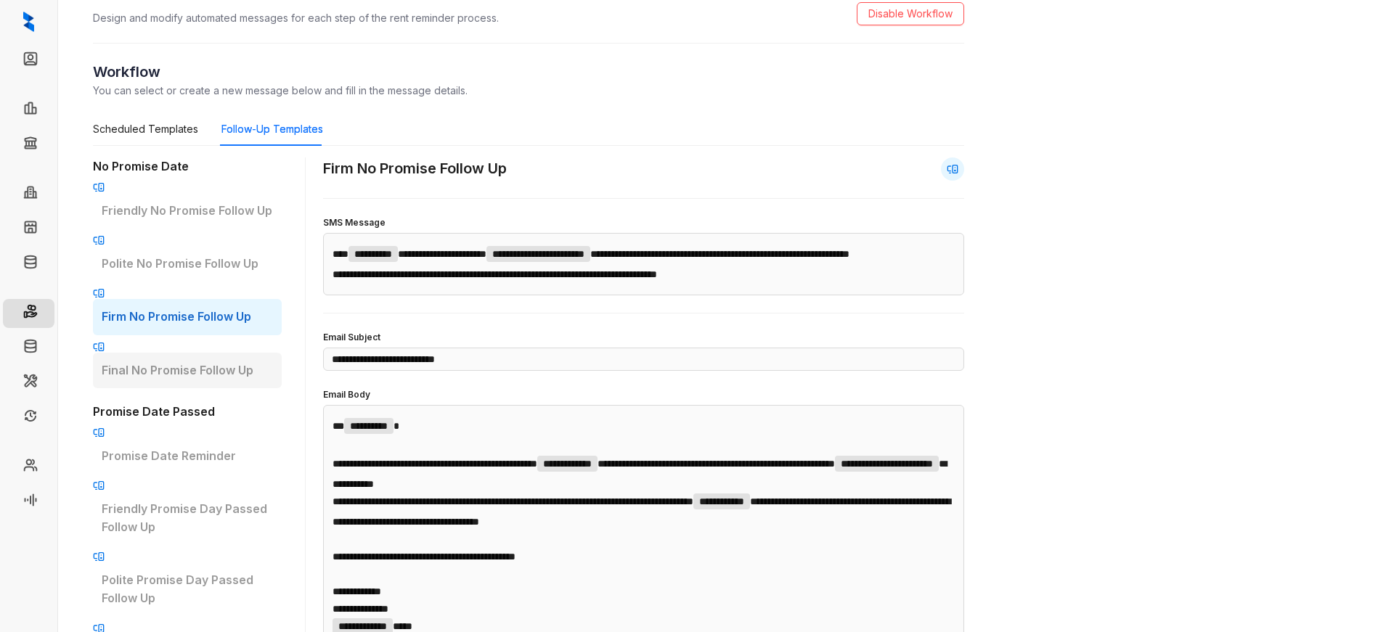
click at [207, 353] on div "Final No Promise Follow Up" at bounding box center [187, 371] width 189 height 36
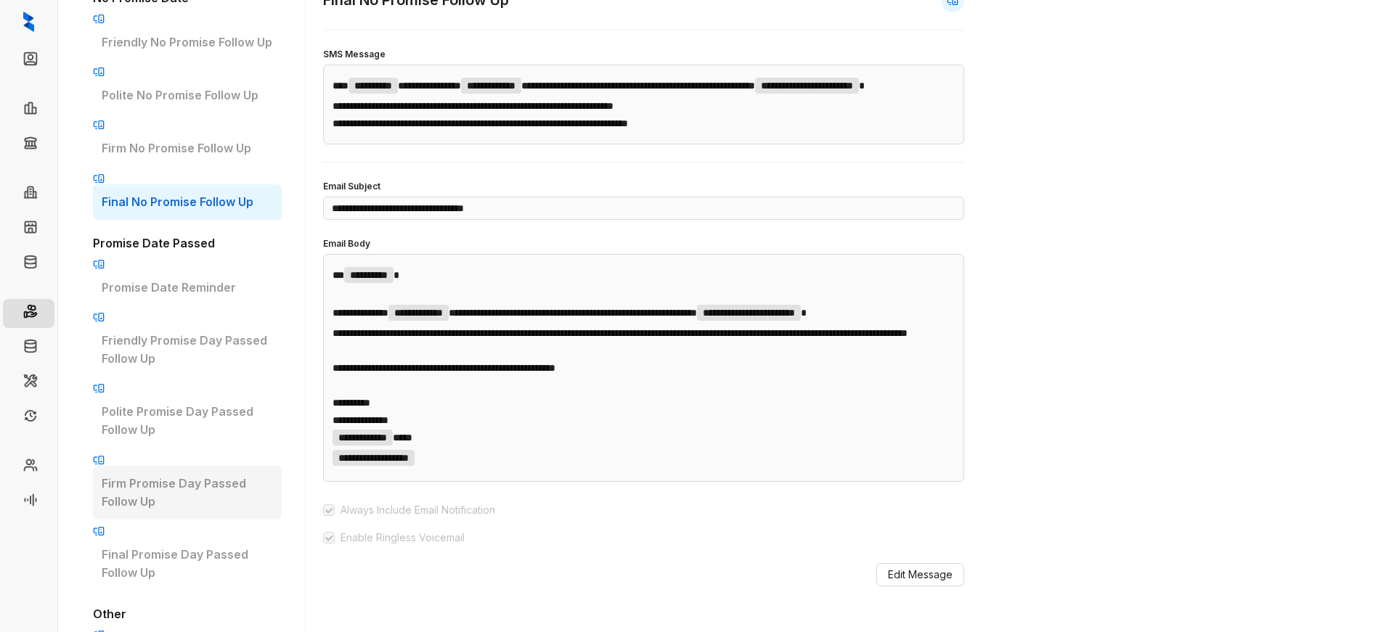
scroll to position [290, 0]
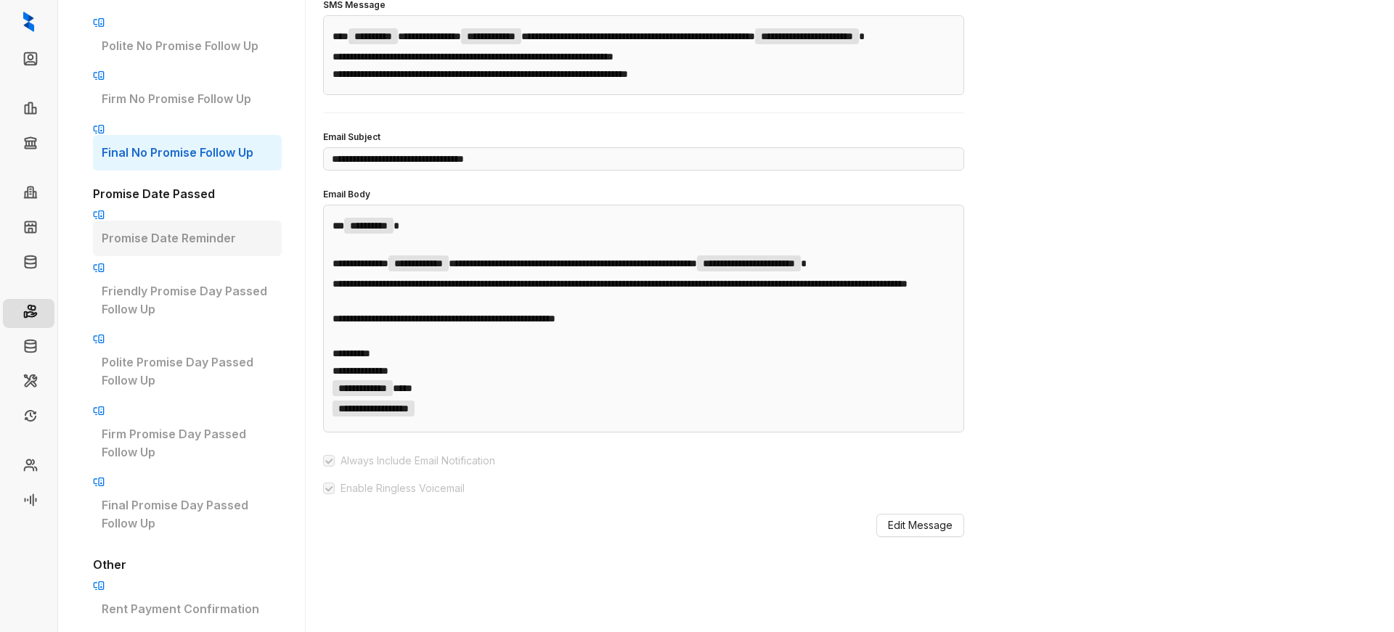
click at [209, 229] on p "Promise Date Reminder" at bounding box center [187, 238] width 171 height 18
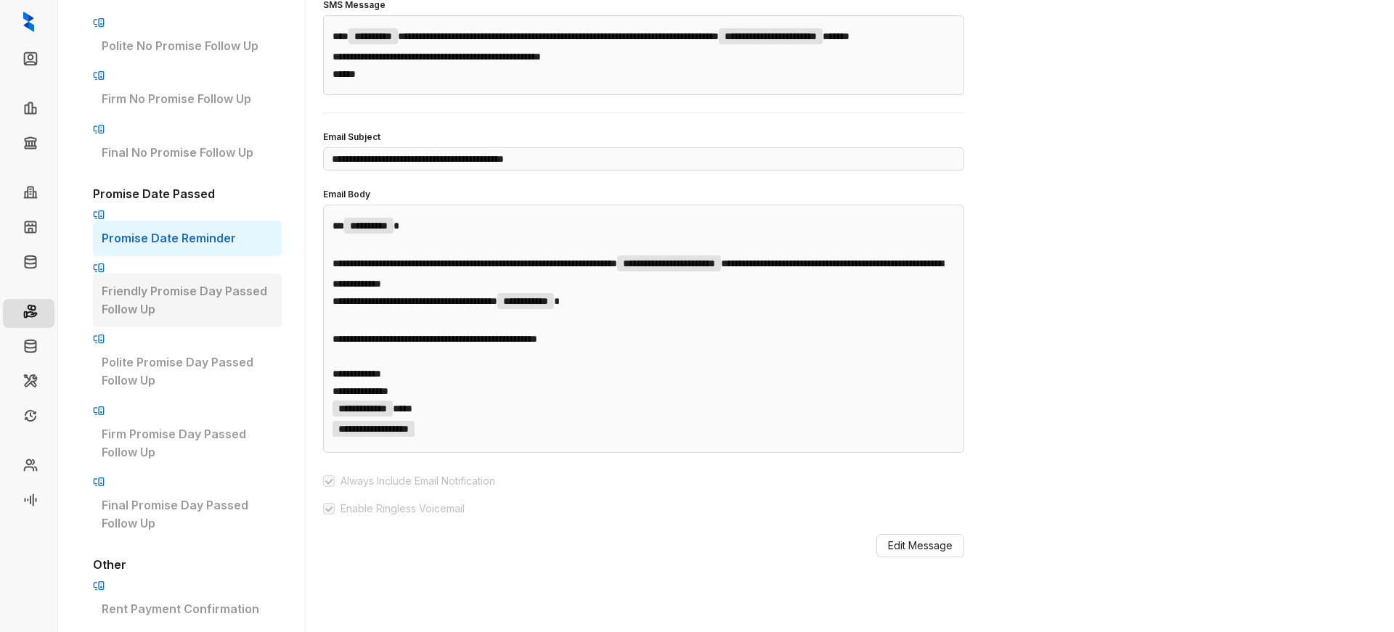
click at [199, 282] on p "Friendly Promise Day Passed Follow Up" at bounding box center [187, 300] width 171 height 36
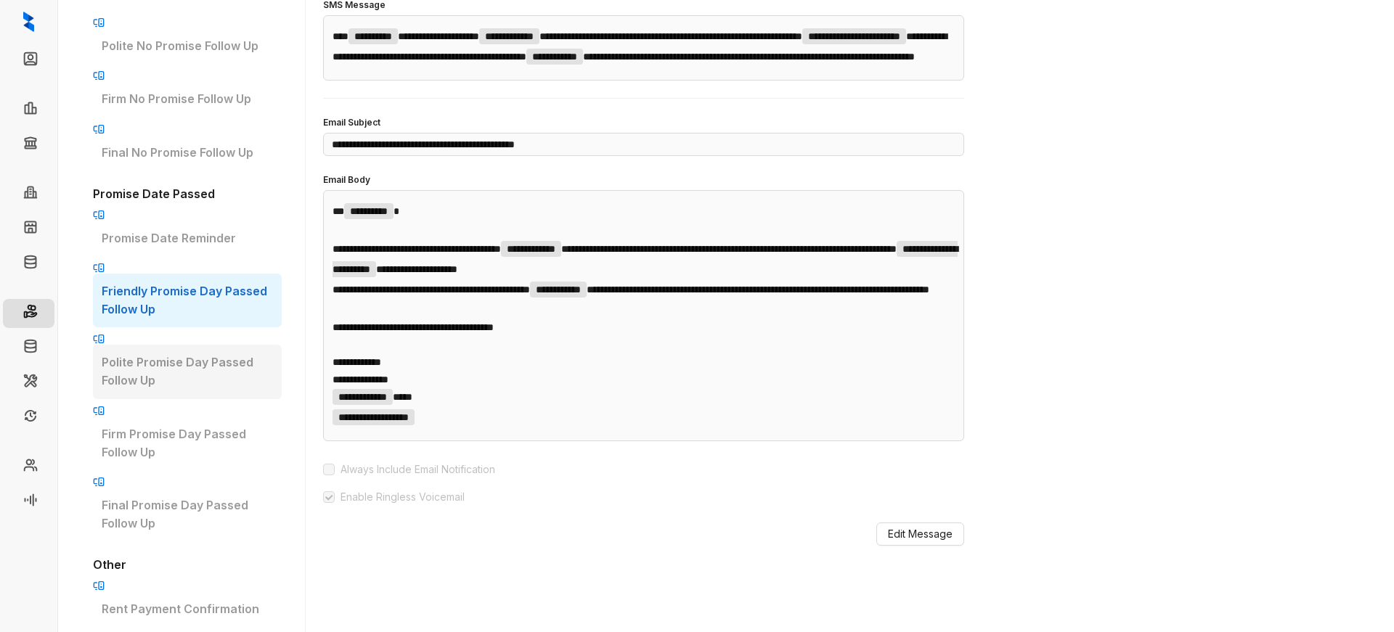
click at [187, 354] on p "Polite Promise Day Passed Follow Up" at bounding box center [187, 372] width 171 height 36
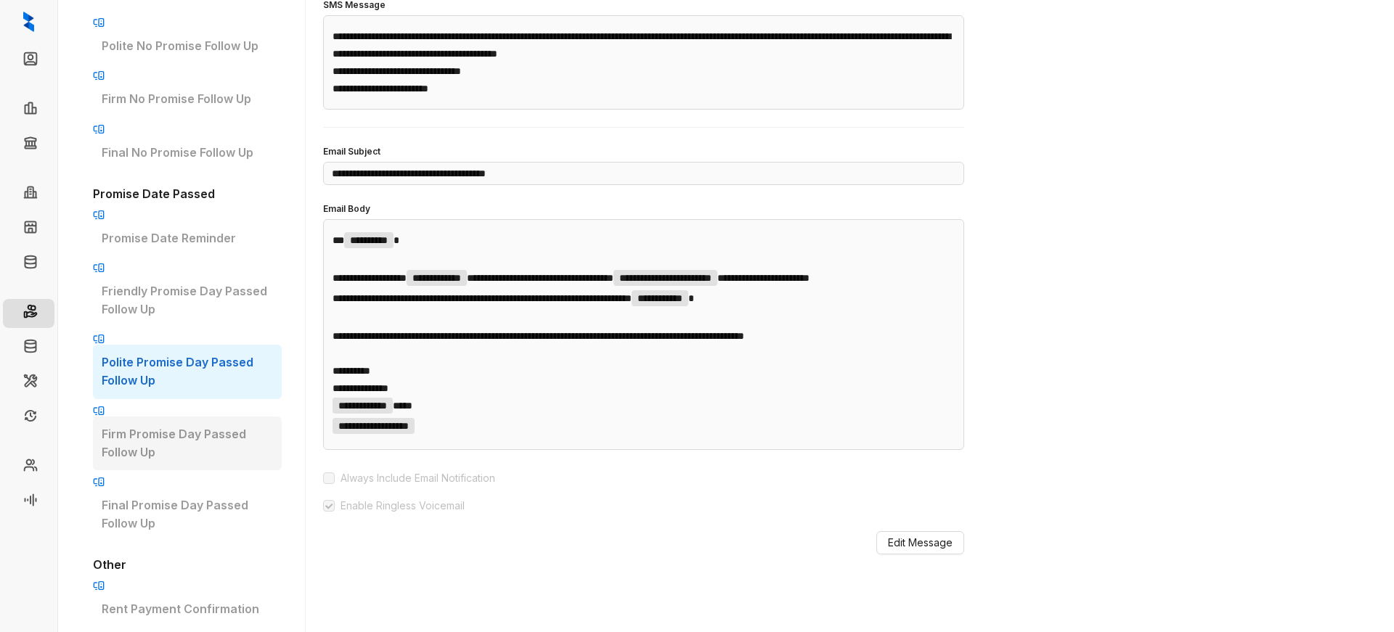
click at [214, 425] on p "Firm Promise Day Passed Follow Up" at bounding box center [187, 443] width 171 height 36
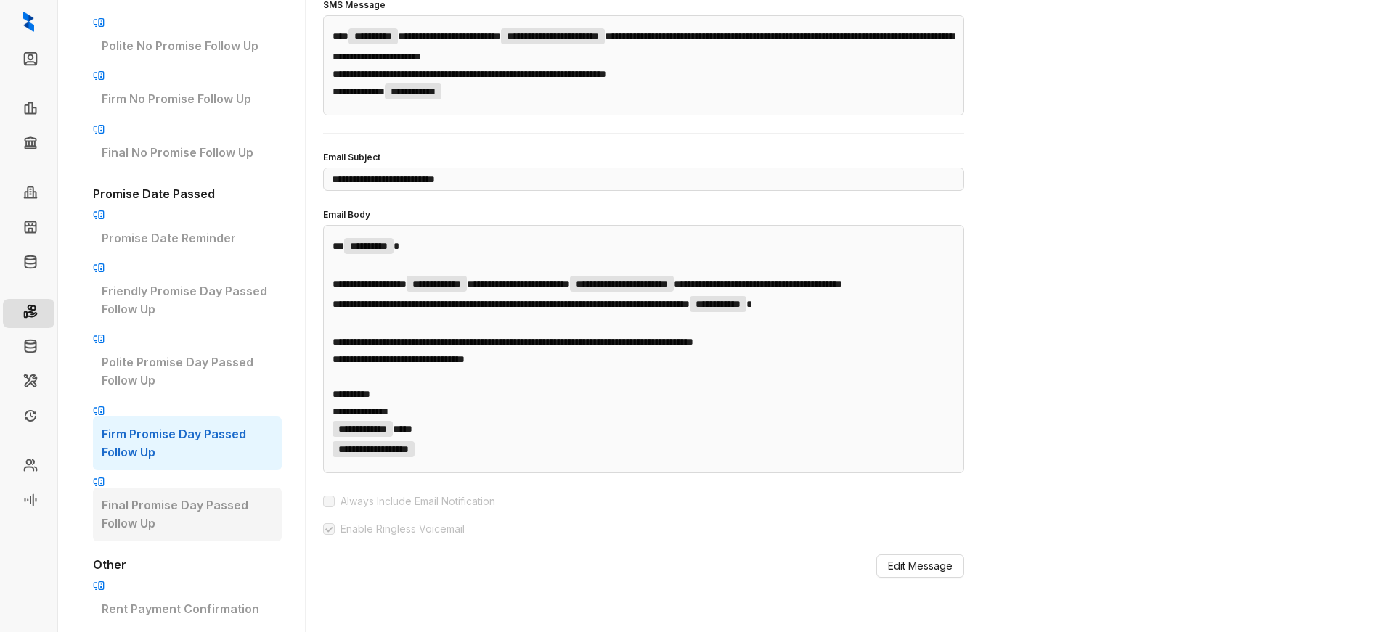
click at [210, 497] on p "Final Promise Day Passed Follow Up" at bounding box center [187, 515] width 171 height 36
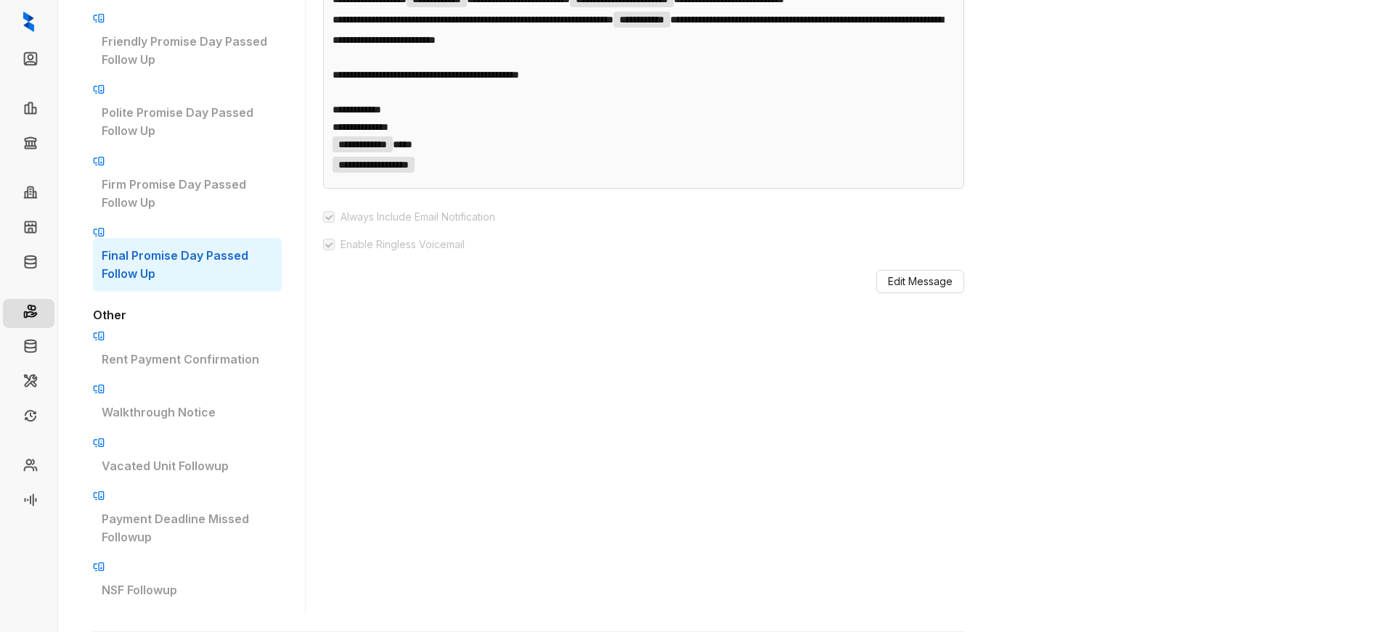
scroll to position [581, 0]
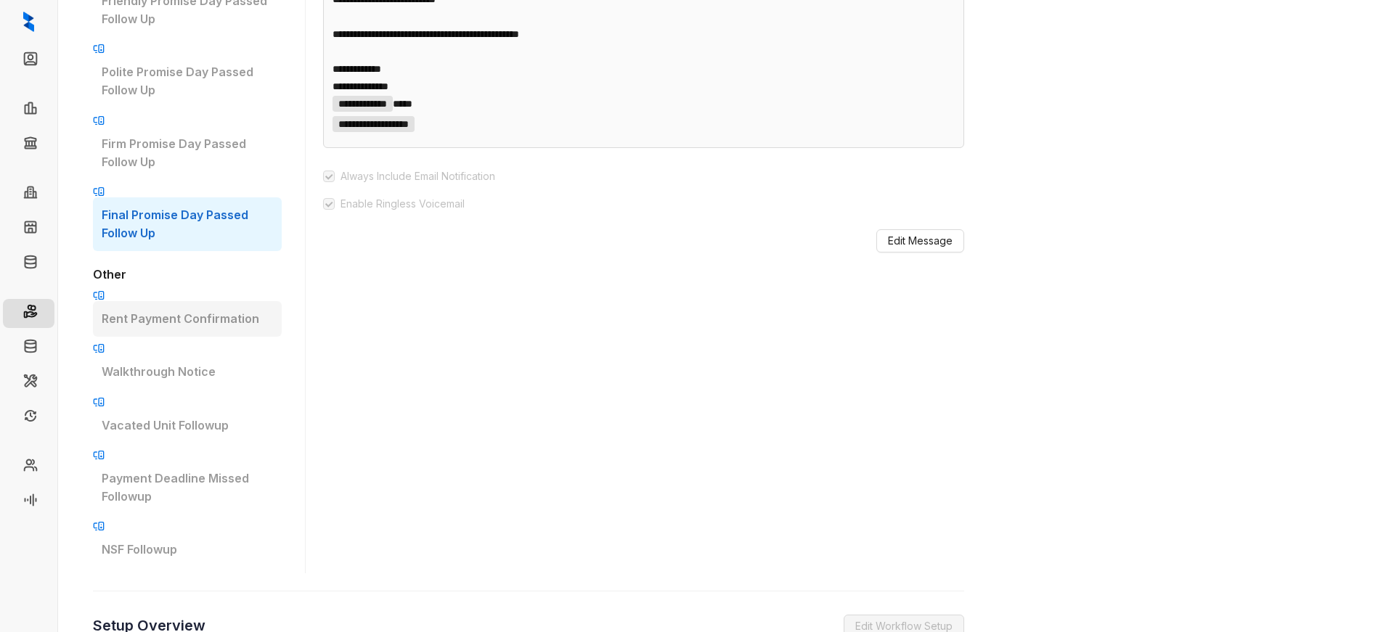
click at [204, 301] on div "Rent Payment Confirmation" at bounding box center [187, 319] width 189 height 36
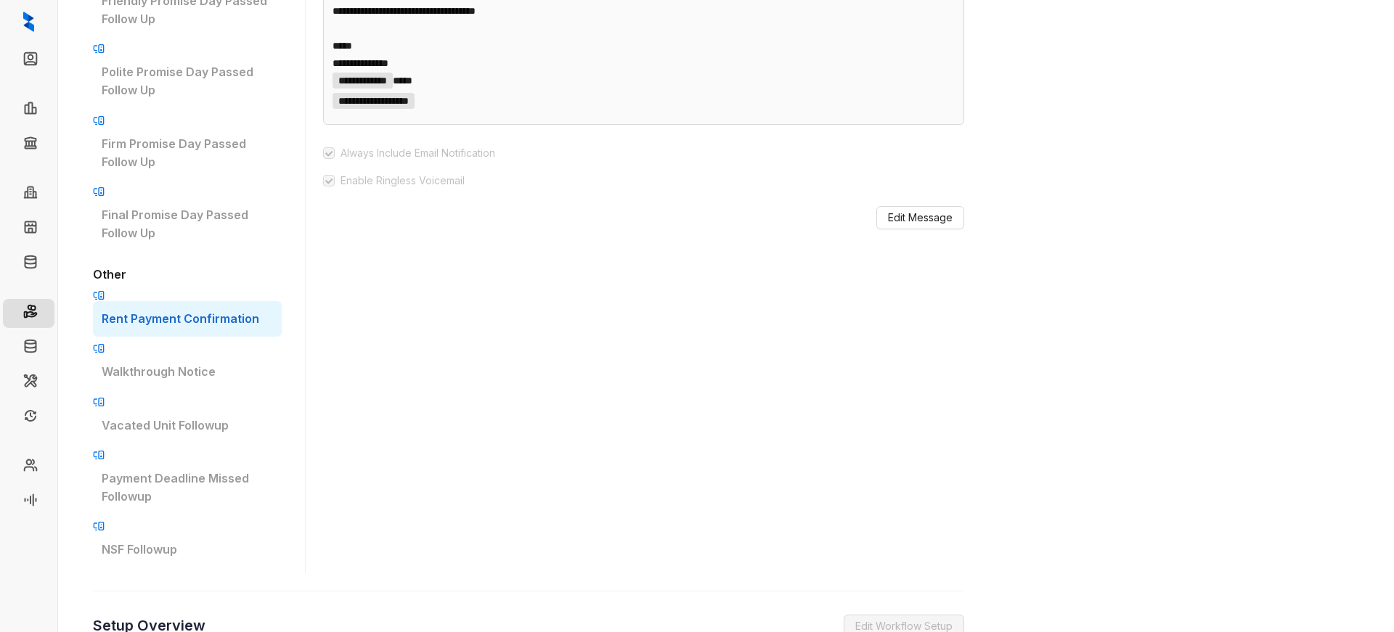
scroll to position [363, 0]
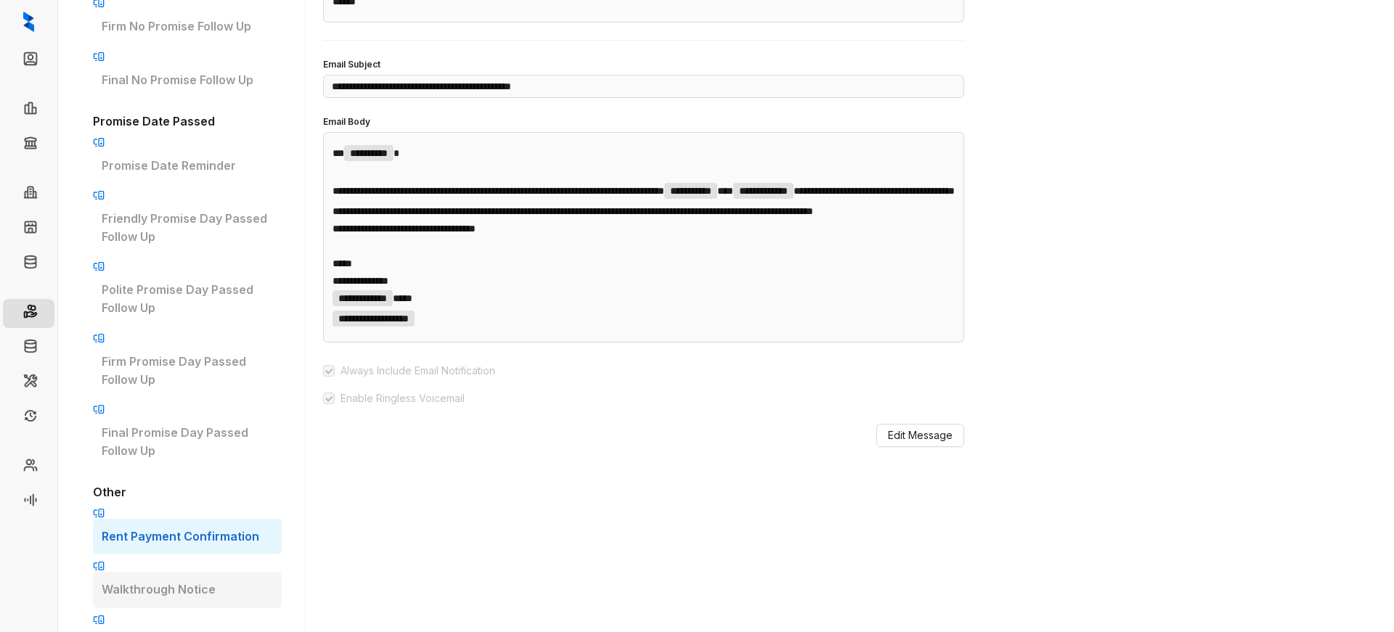
click at [163, 581] on p "Walkthrough Notice" at bounding box center [187, 590] width 171 height 18
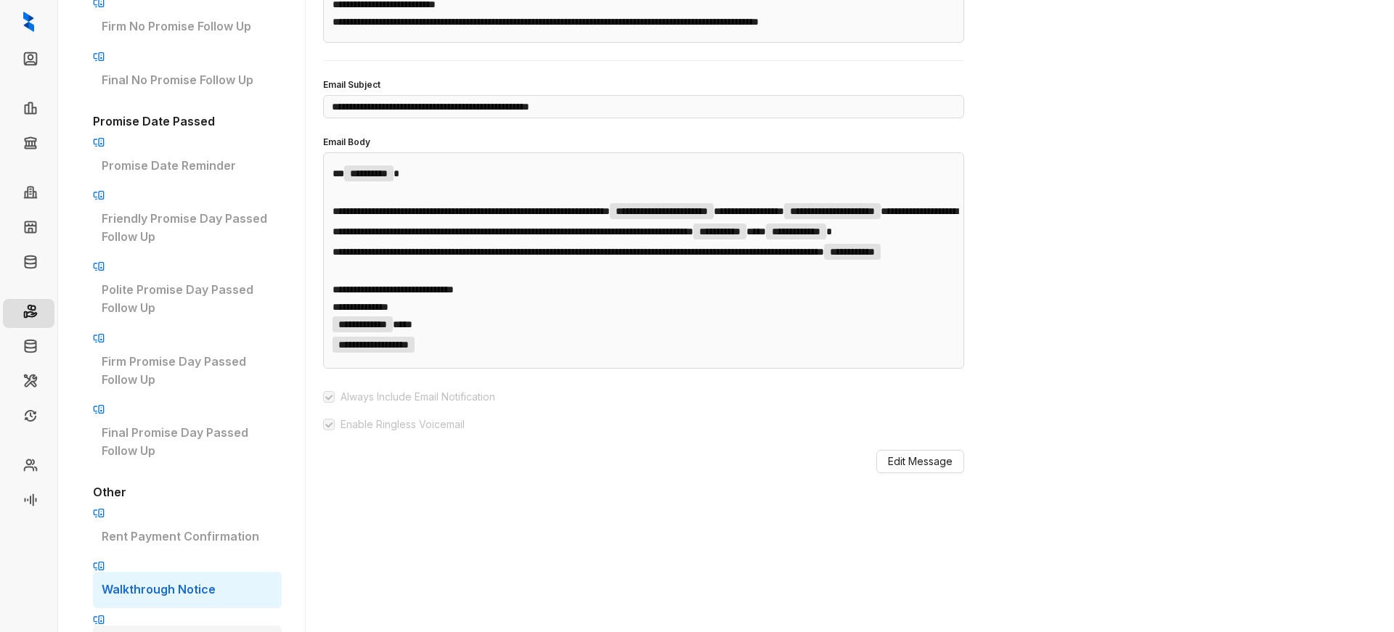
click at [176, 632] on p "Vacated Unit Followup" at bounding box center [187, 644] width 171 height 18
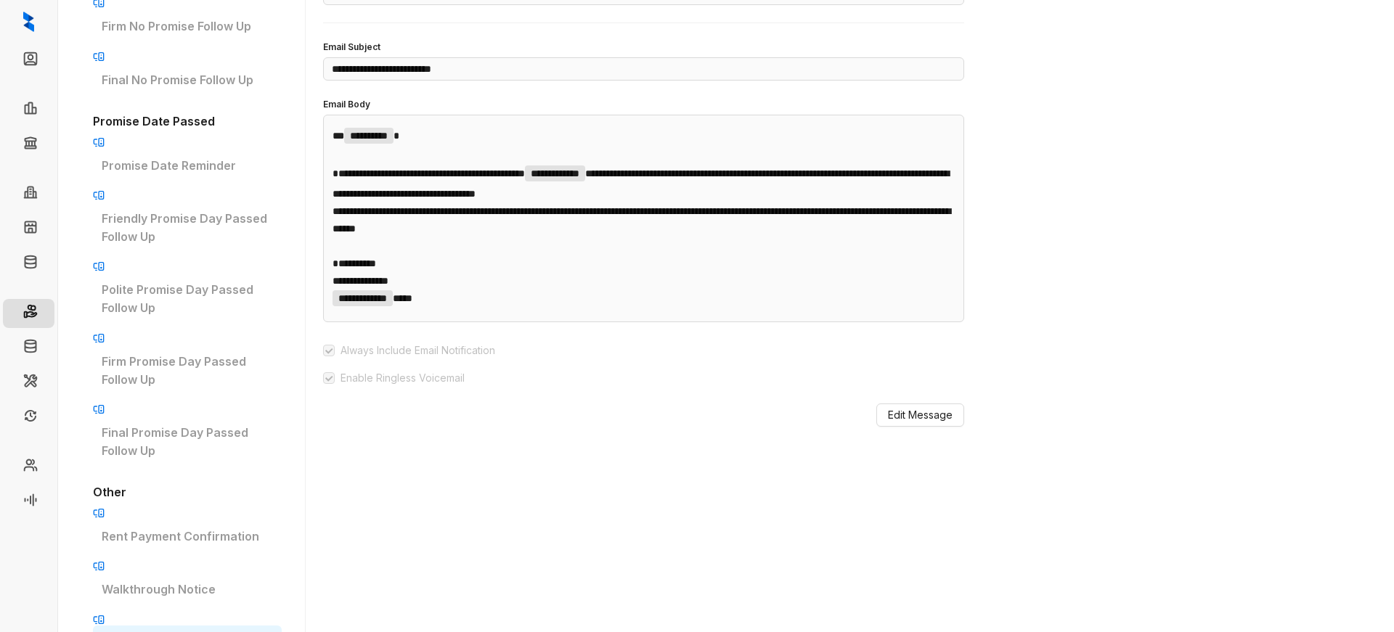
click at [174, 632] on p "Vacated Unit Followup" at bounding box center [187, 644] width 171 height 18
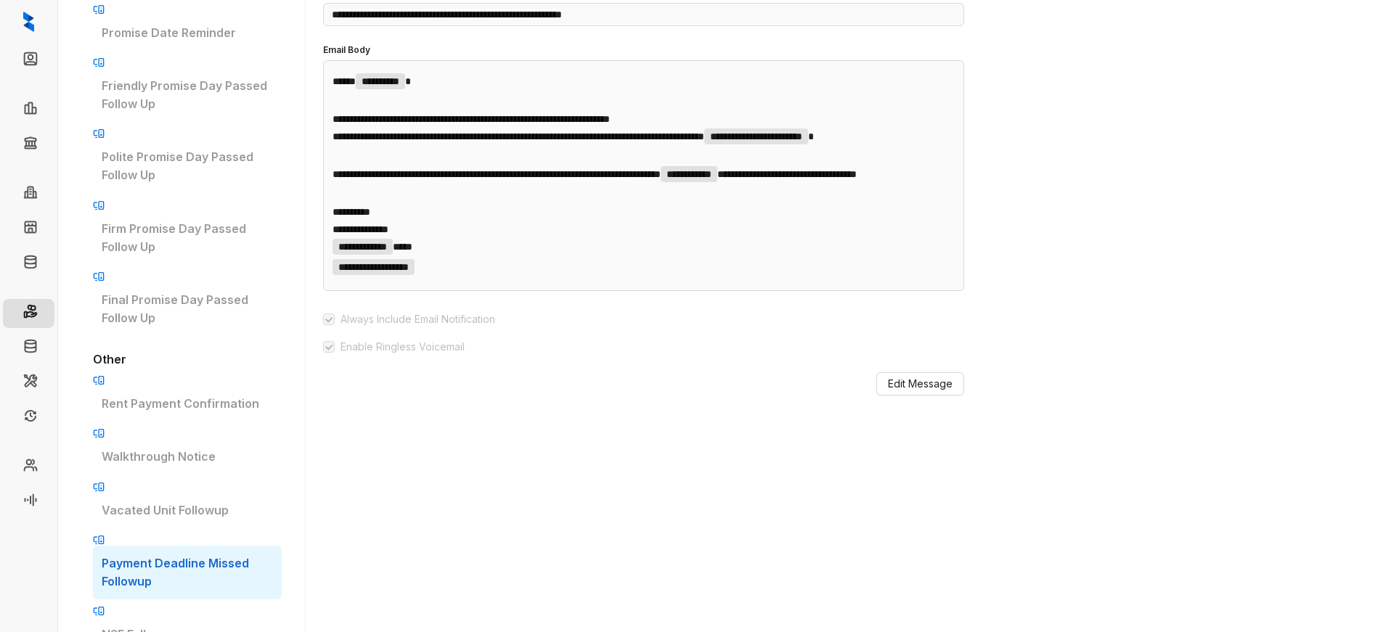
scroll to position [508, 0]
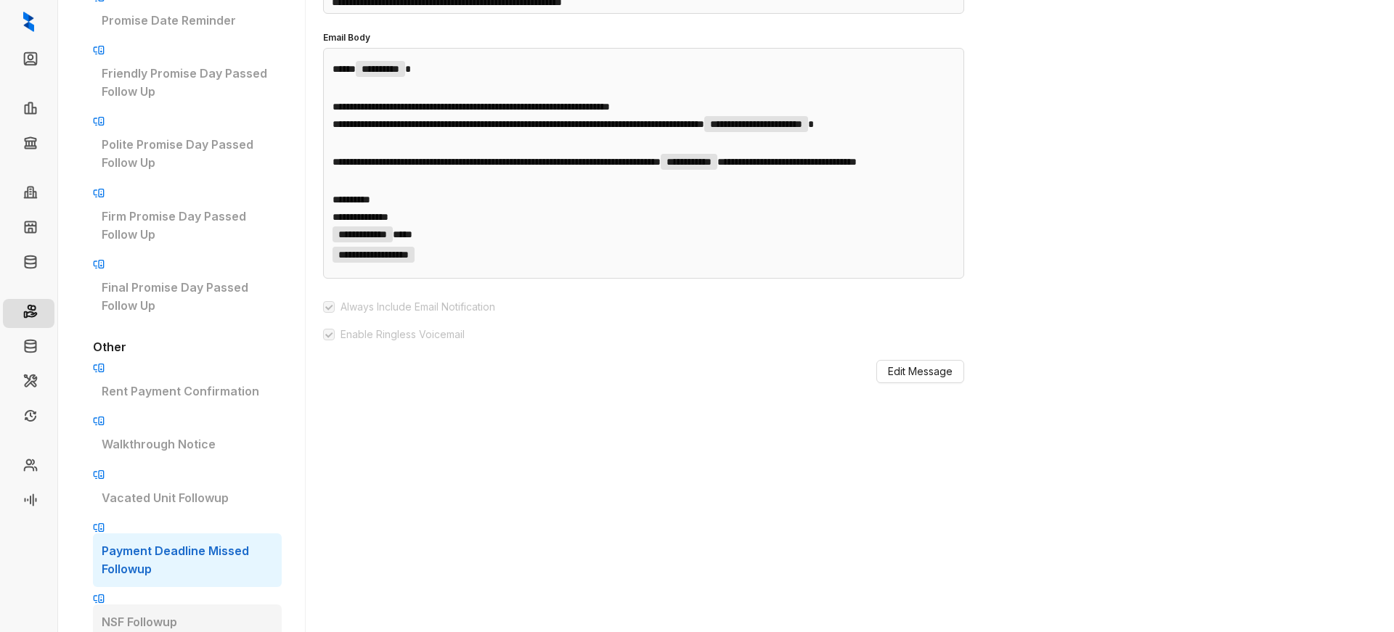
click at [186, 613] on p "NSF Followup" at bounding box center [187, 622] width 171 height 18
type input "**********"
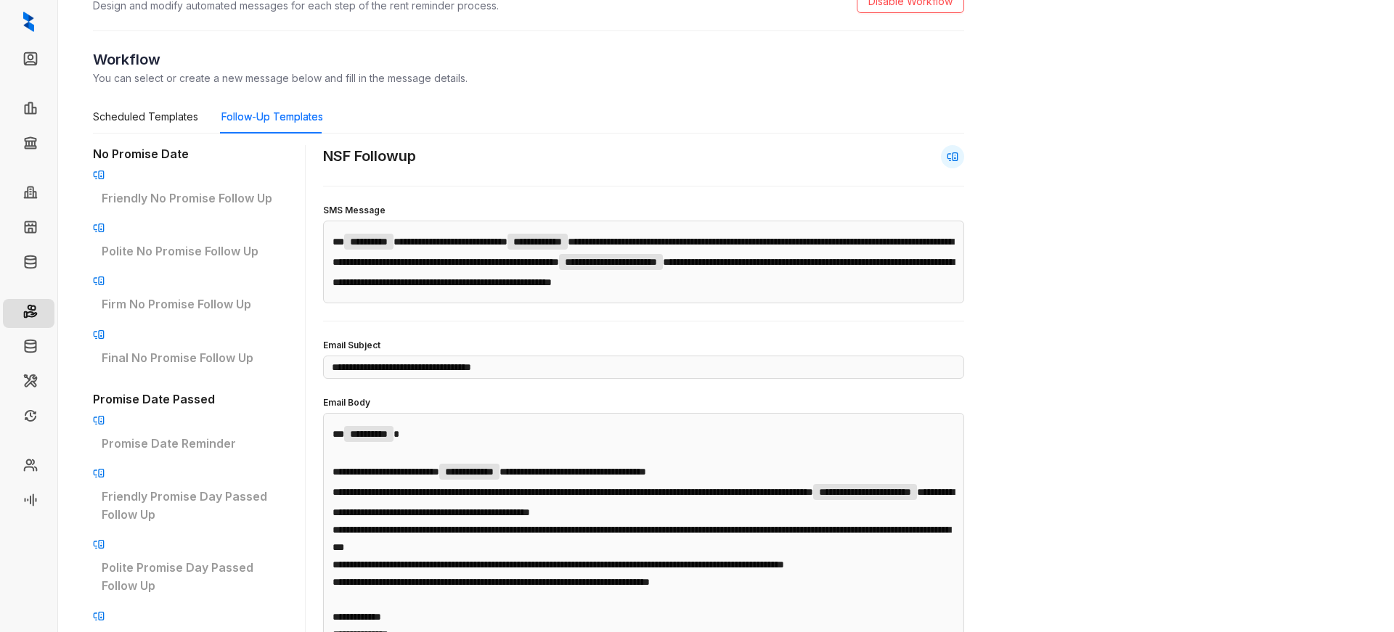
scroll to position [0, 0]
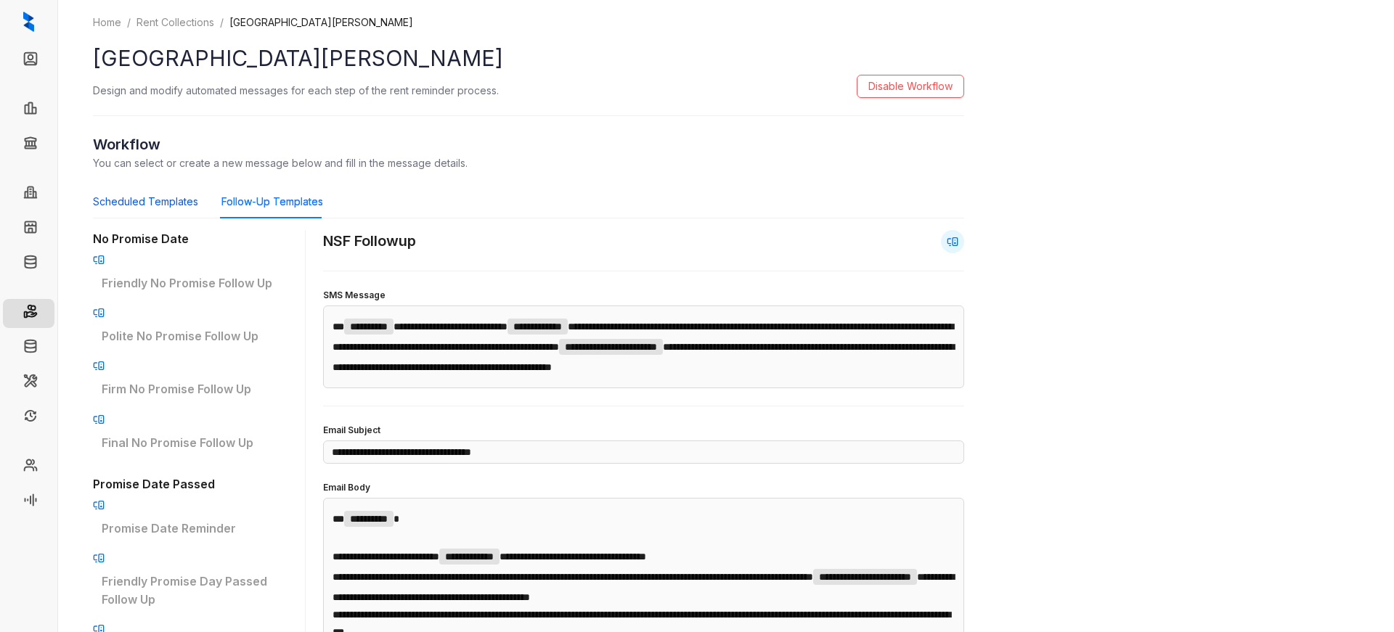
click at [126, 198] on div "Scheduled Templates" at bounding box center [145, 202] width 105 height 16
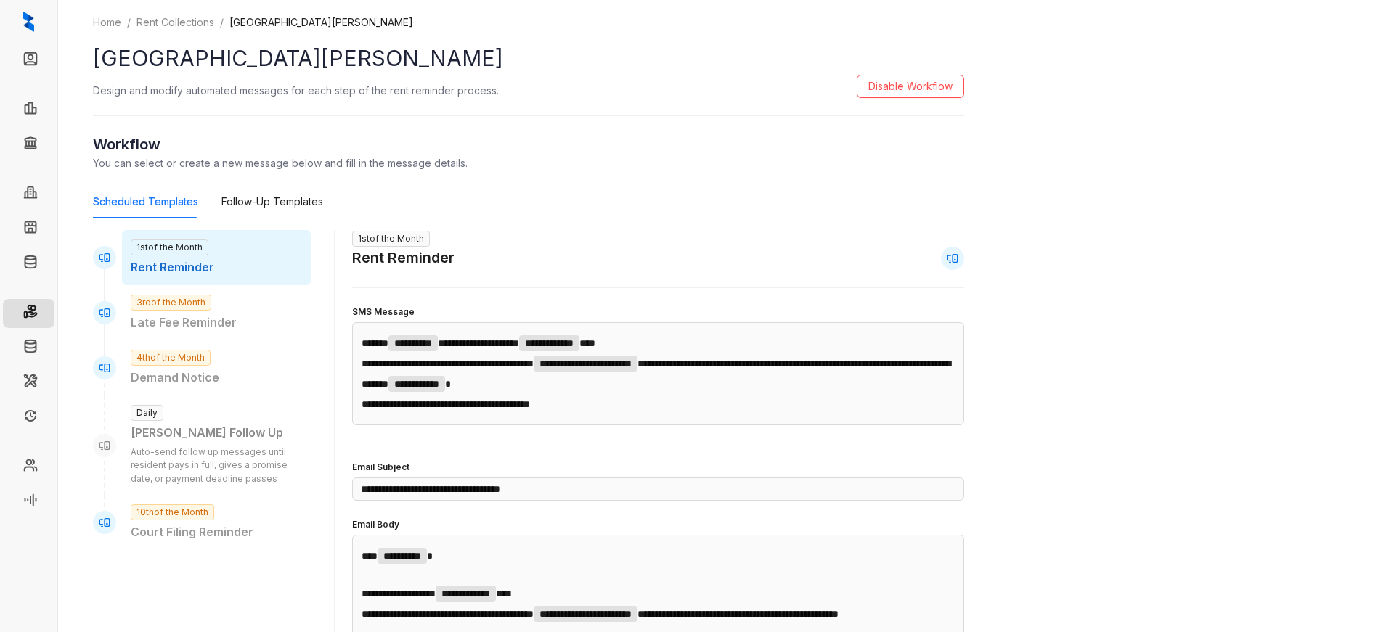
type input "**********"
click at [264, 203] on div "Follow-Up Templates" at bounding box center [272, 202] width 102 height 16
type input "**********"
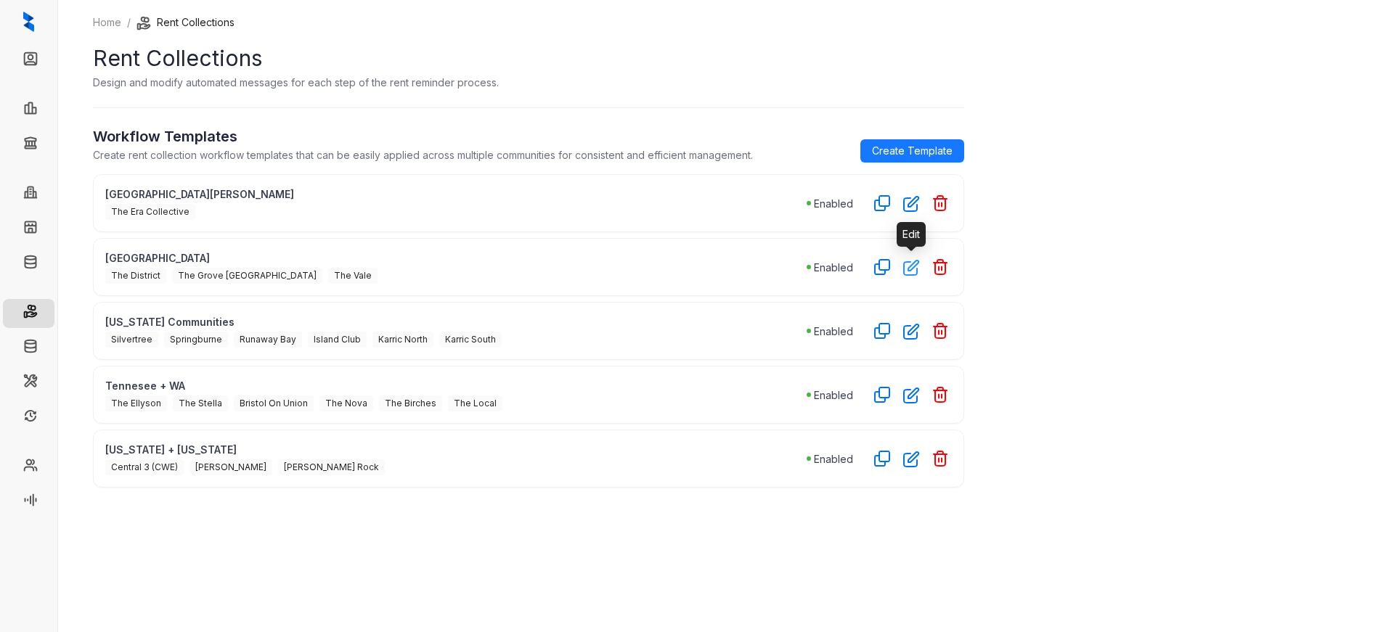
click at [910, 263] on icon "button" at bounding box center [911, 267] width 17 height 17
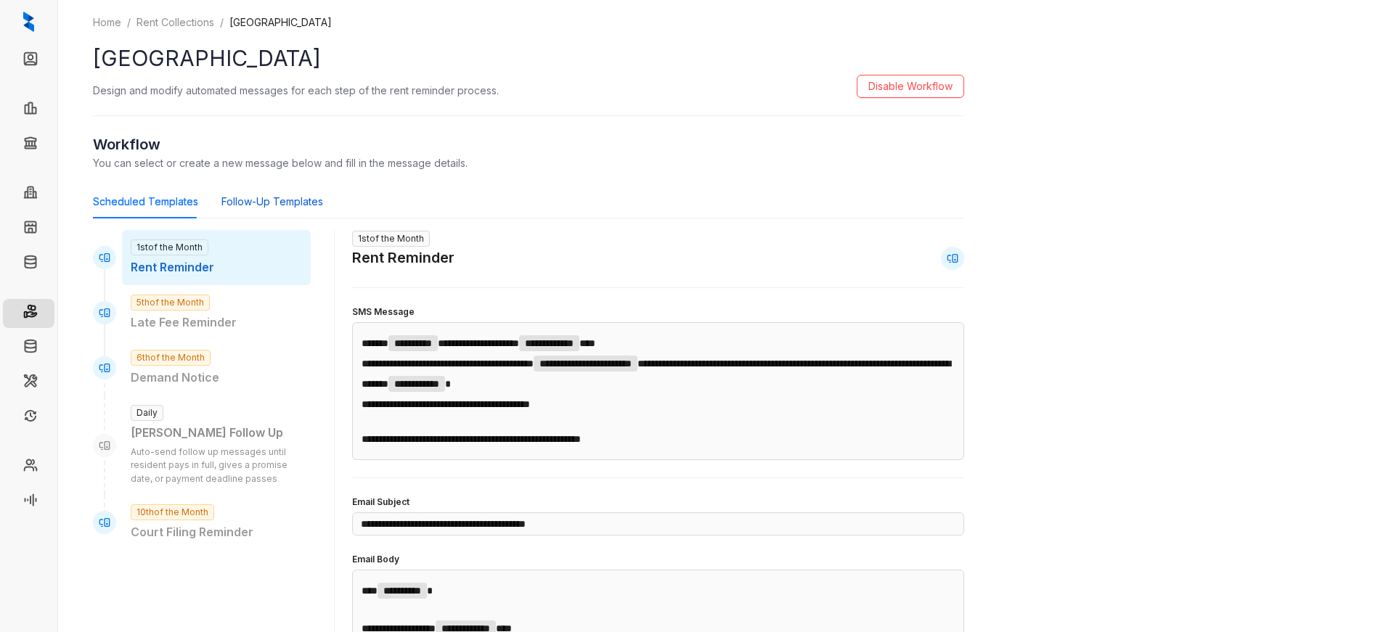
click at [226, 200] on div "Follow-Up Templates" at bounding box center [272, 202] width 102 height 16
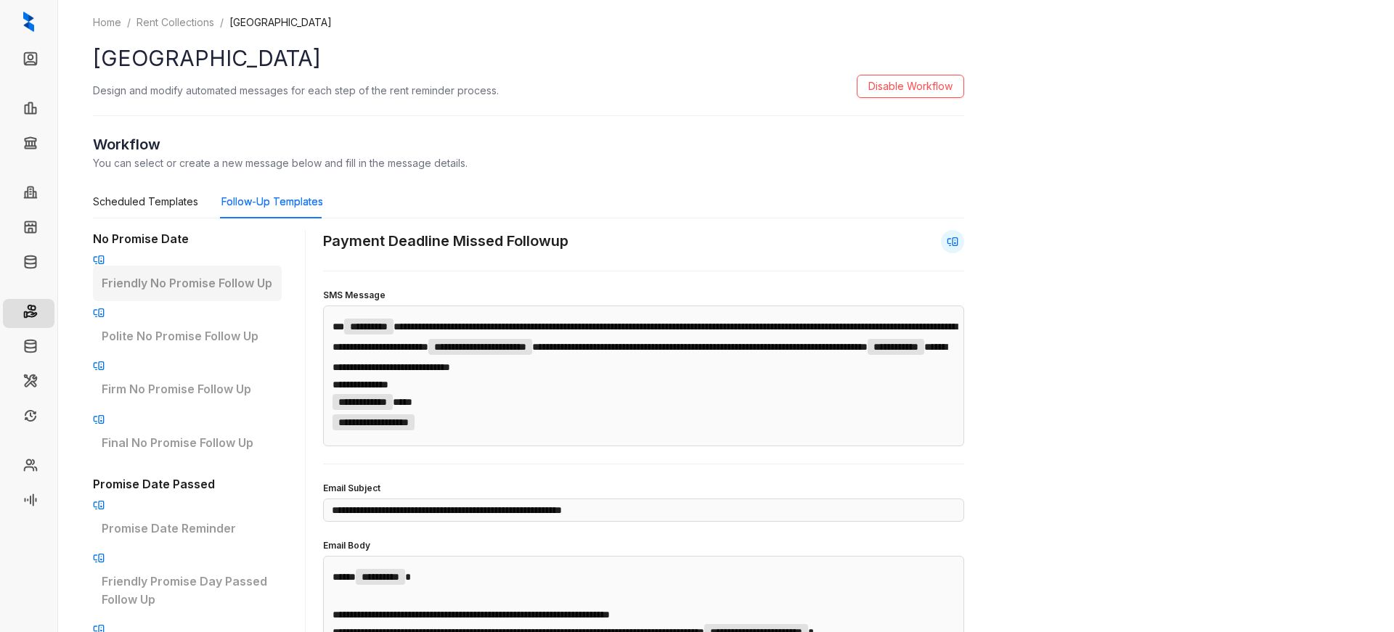
click at [224, 278] on p "Friendly No Promise Follow Up" at bounding box center [187, 283] width 171 height 18
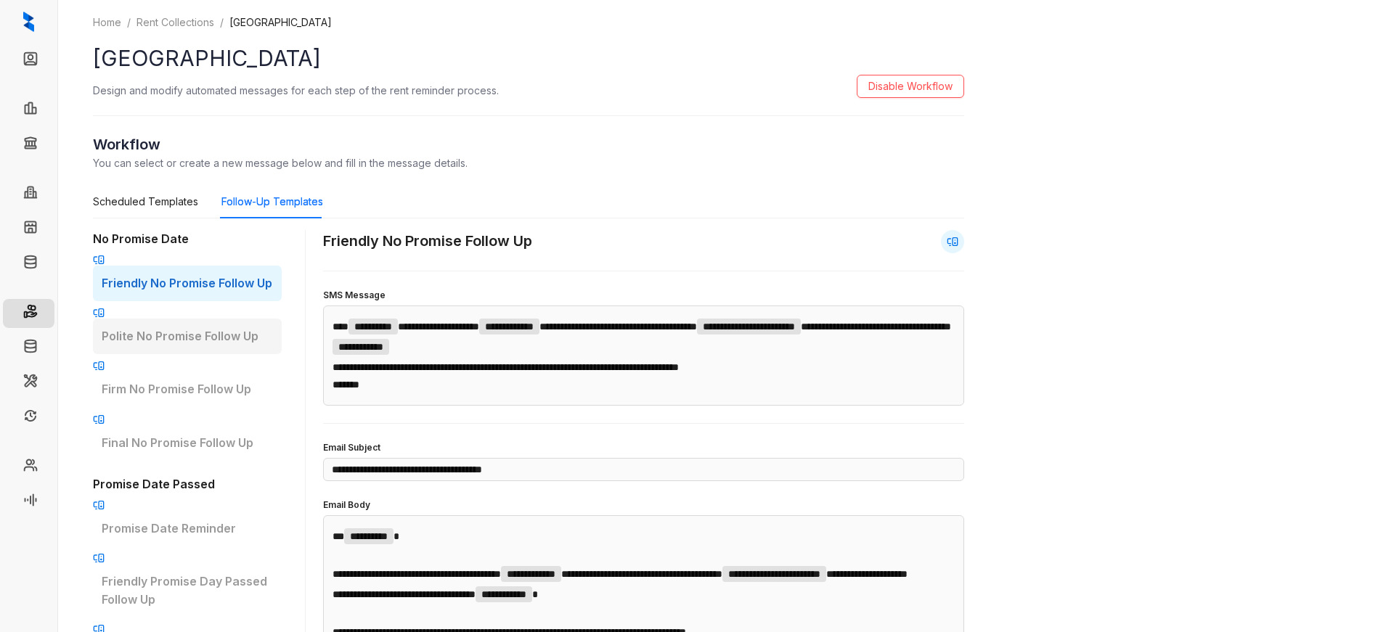
click at [219, 319] on div "Polite No Promise Follow Up" at bounding box center [187, 337] width 189 height 36
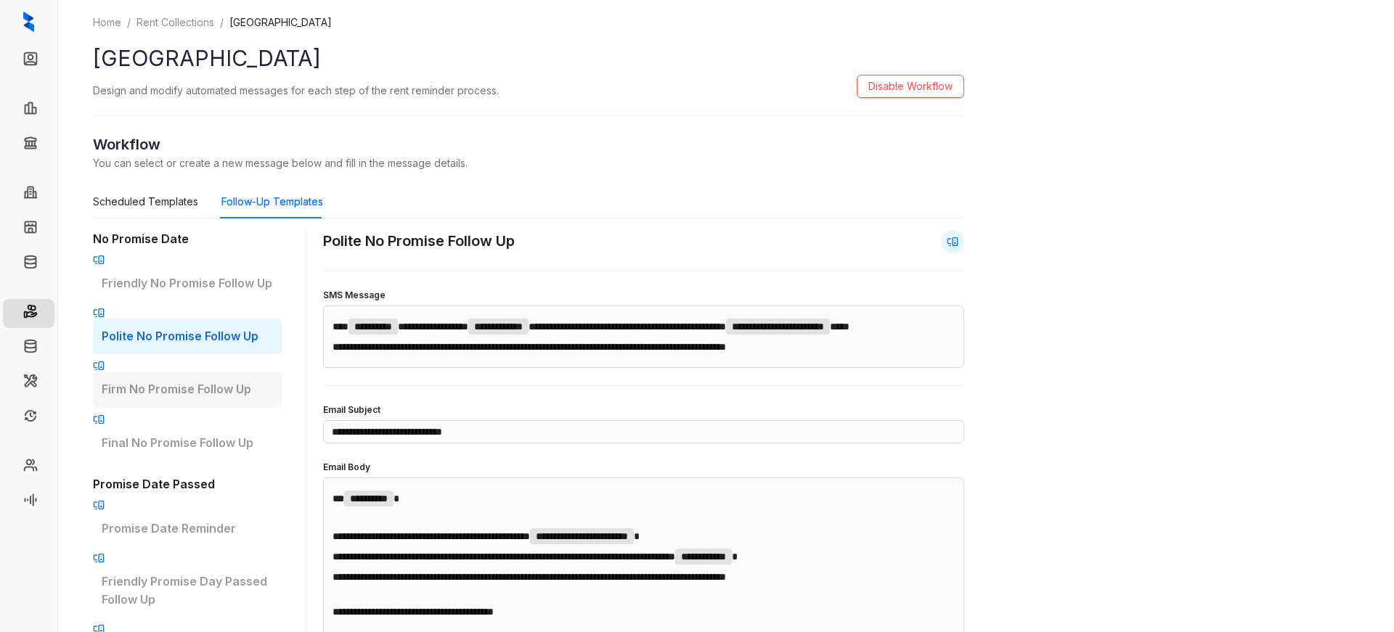
click at [214, 372] on div "Firm No Promise Follow Up" at bounding box center [187, 390] width 189 height 36
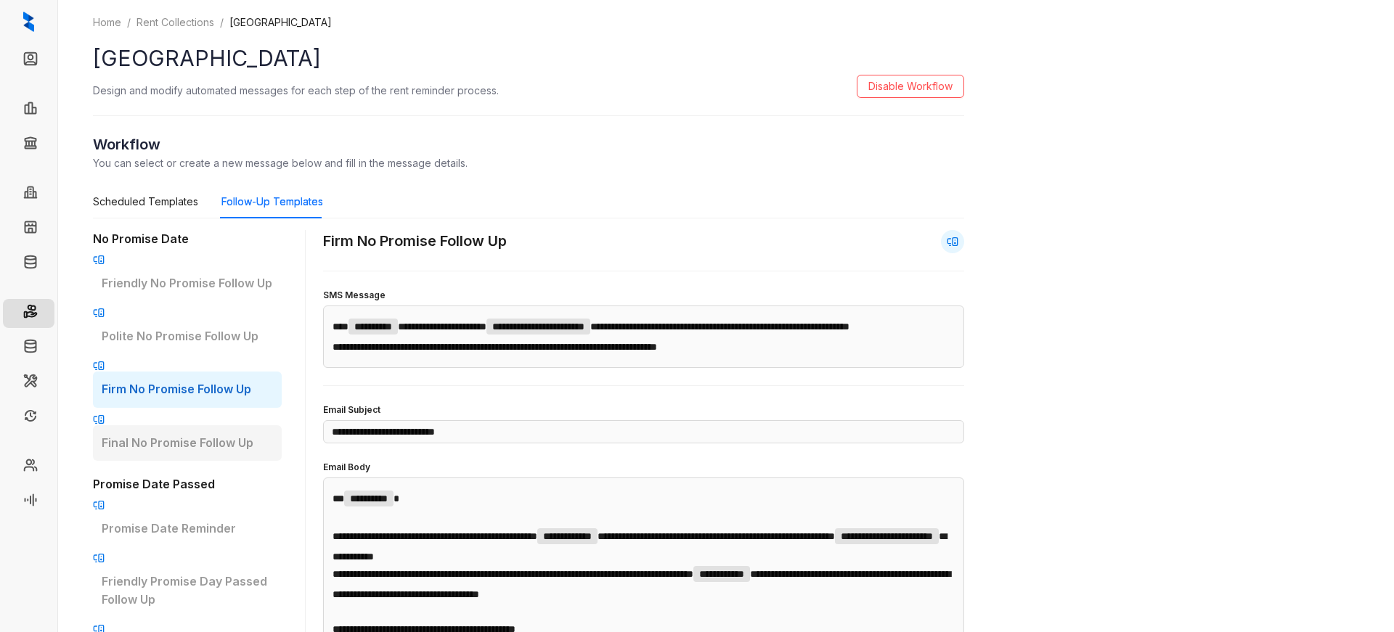
click at [197, 434] on p "Final No Promise Follow Up" at bounding box center [187, 443] width 171 height 18
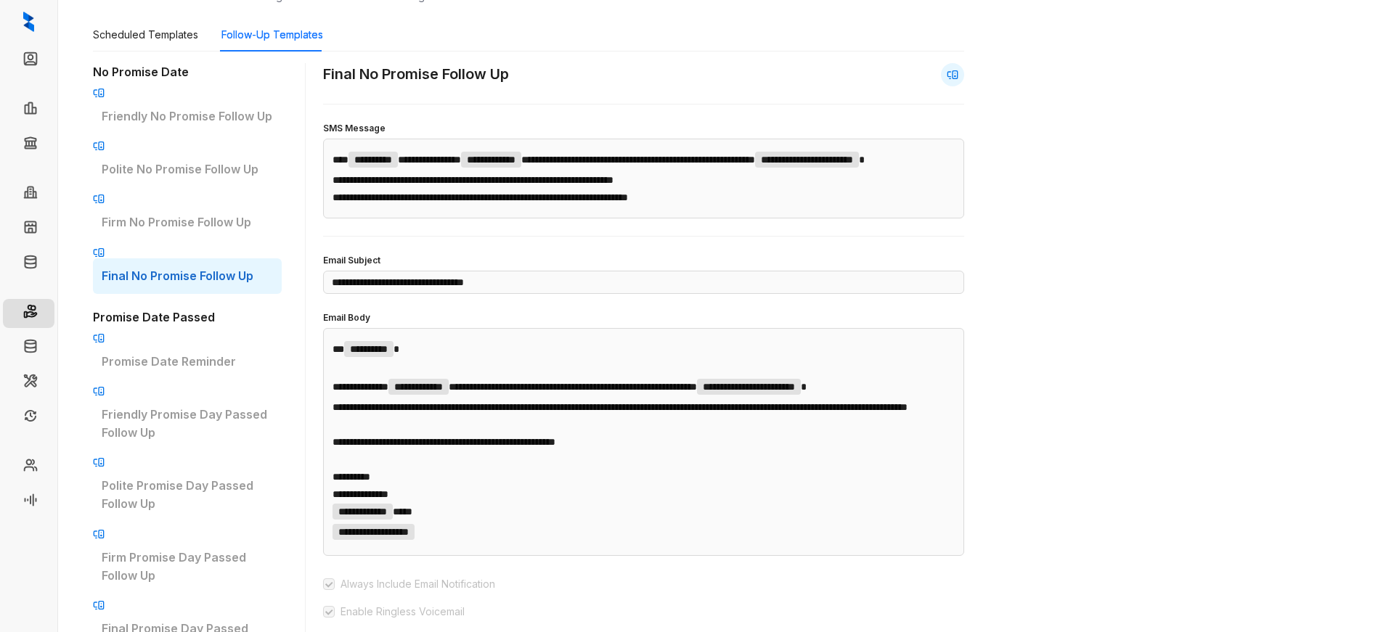
scroll to position [218, 0]
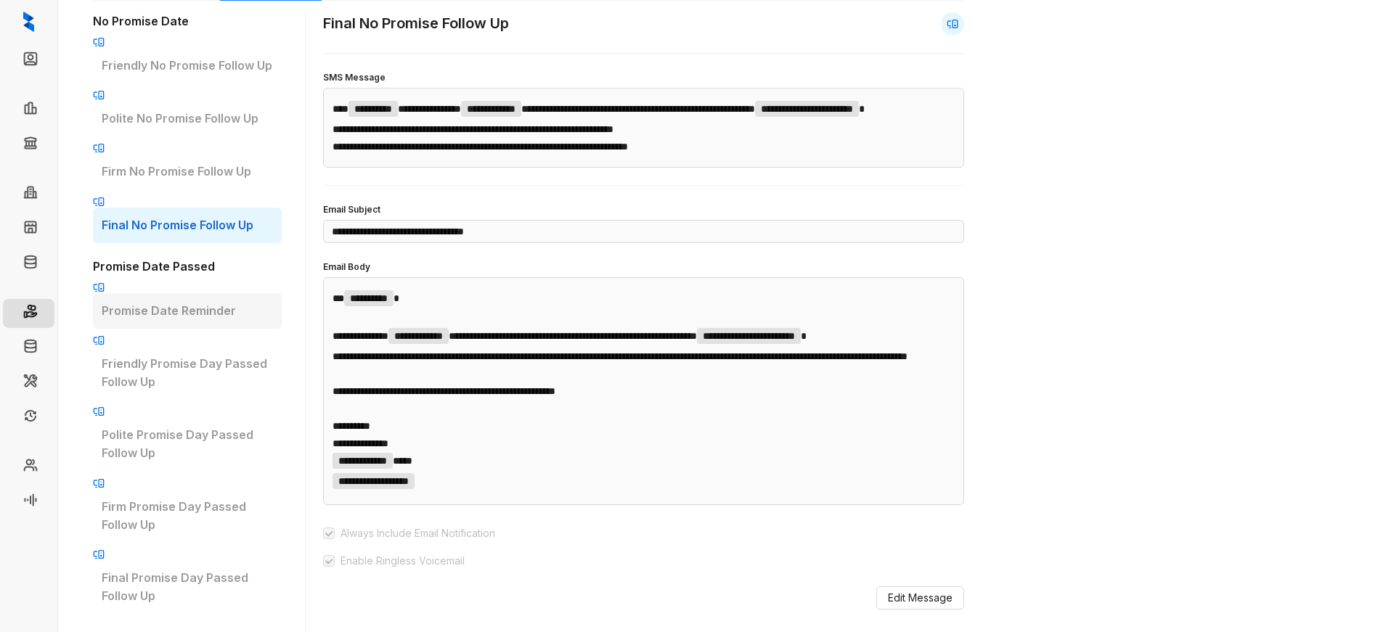
click at [184, 302] on p "Promise Date Reminder" at bounding box center [187, 311] width 171 height 18
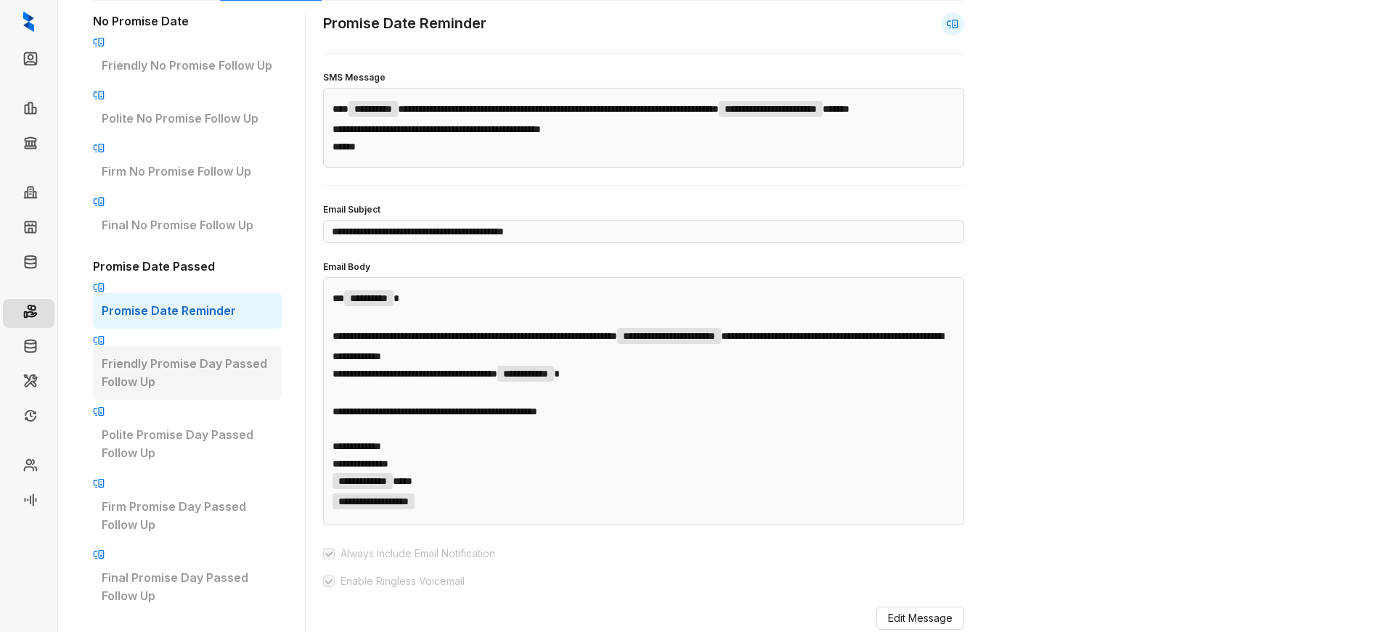
click at [183, 355] on p "Friendly Promise Day Passed Follow Up" at bounding box center [187, 373] width 171 height 36
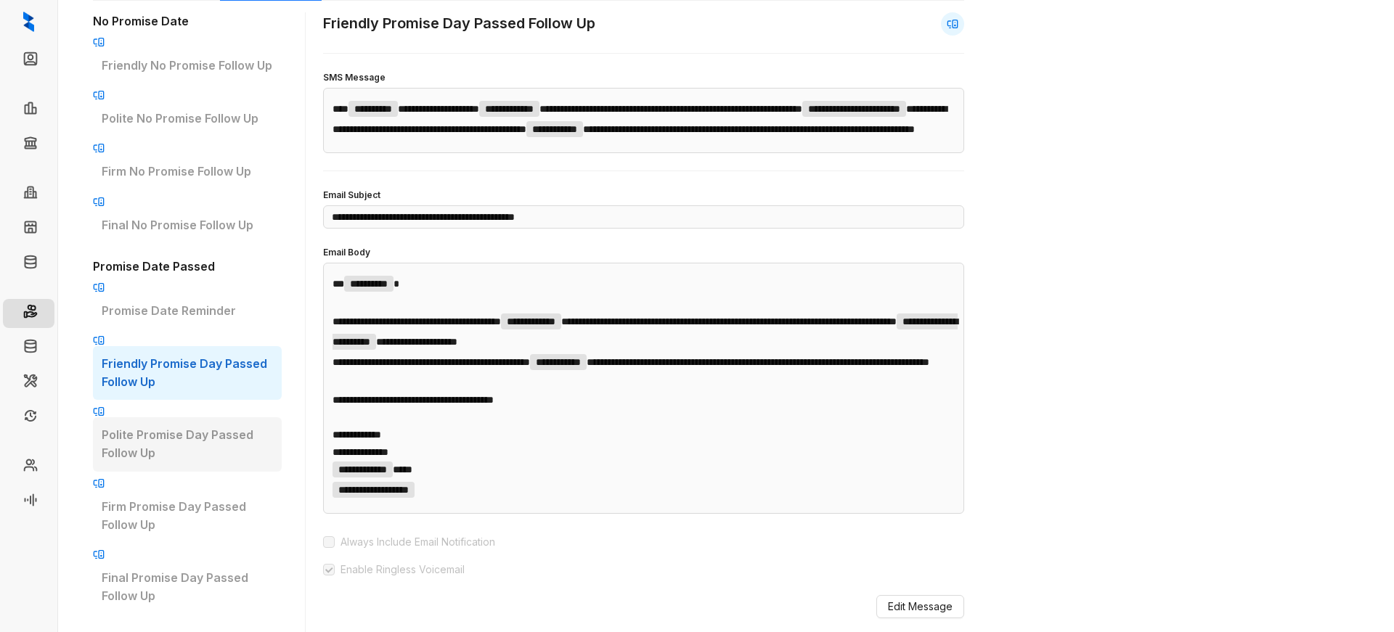
click at [183, 417] on div "Polite Promise Day Passed Follow Up" at bounding box center [187, 444] width 189 height 54
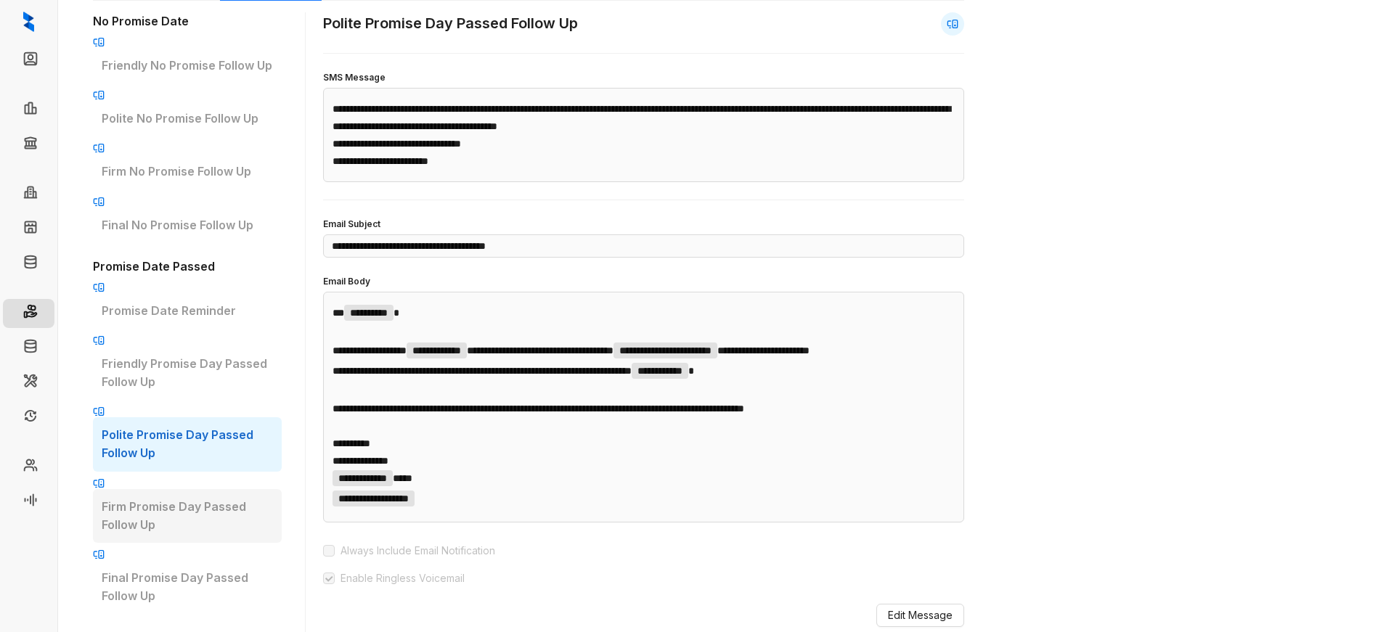
click at [200, 498] on p "Firm Promise Day Passed Follow Up" at bounding box center [187, 516] width 171 height 36
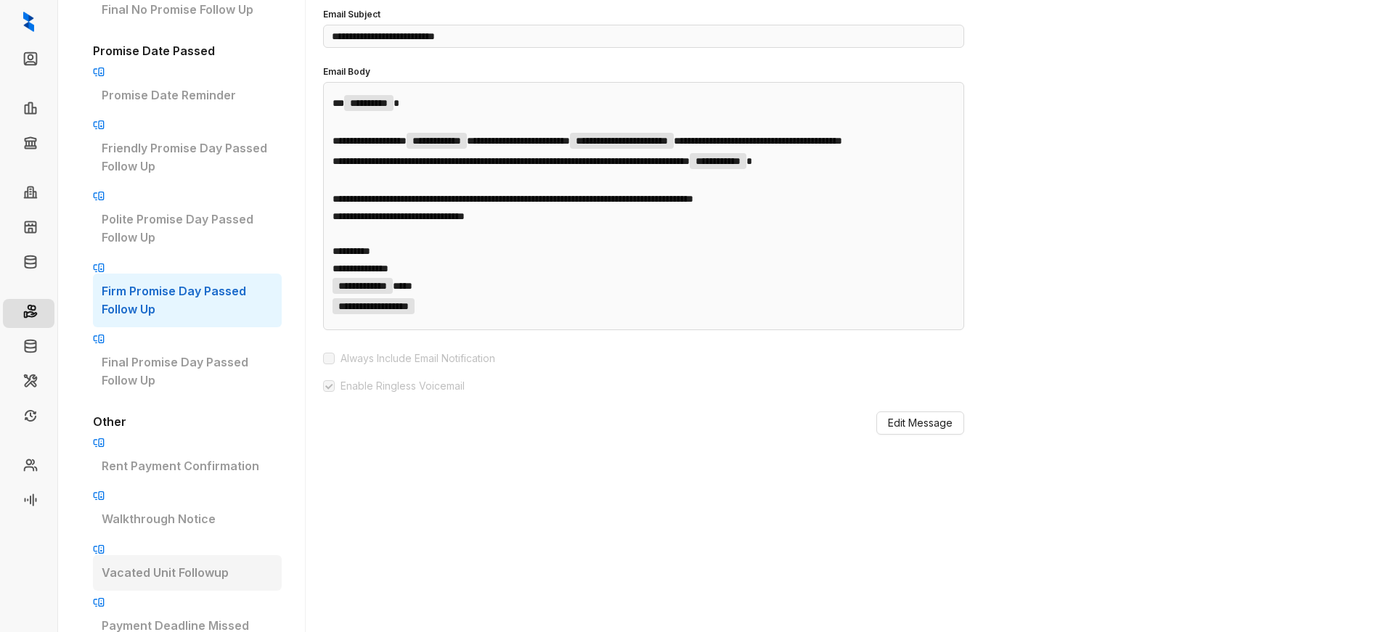
scroll to position [436, 0]
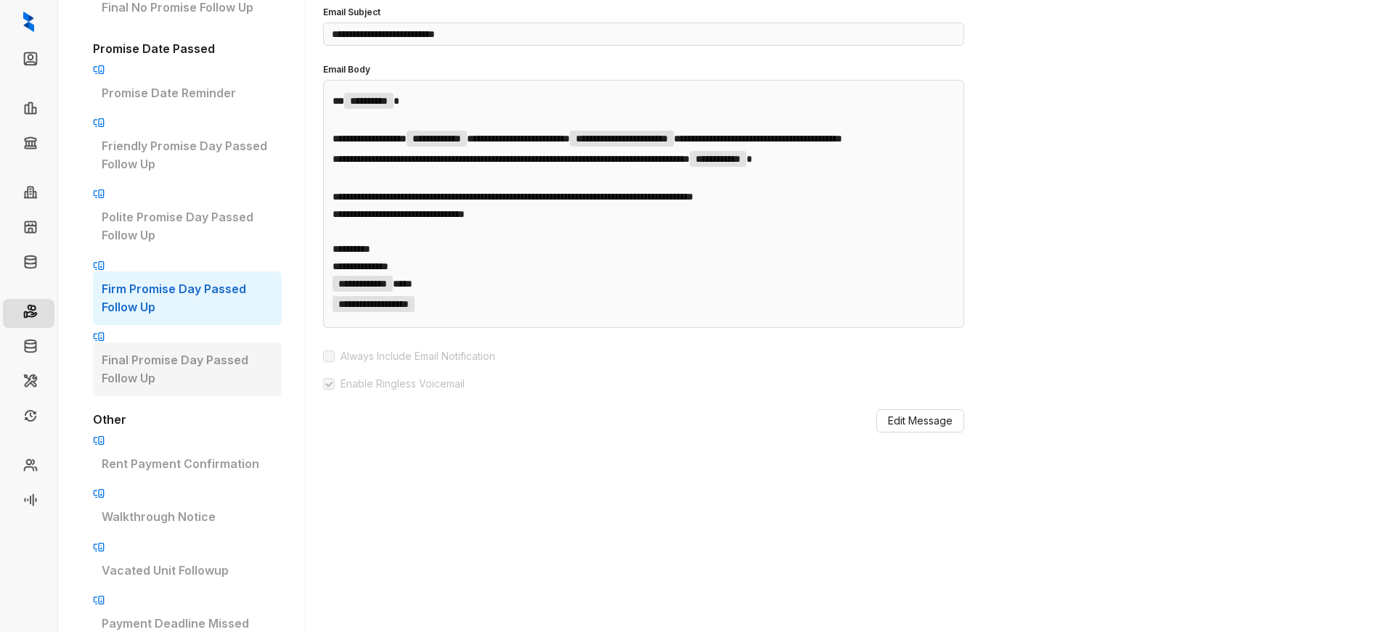
click at [201, 351] on p "Final Promise Day Passed Follow Up" at bounding box center [187, 369] width 171 height 36
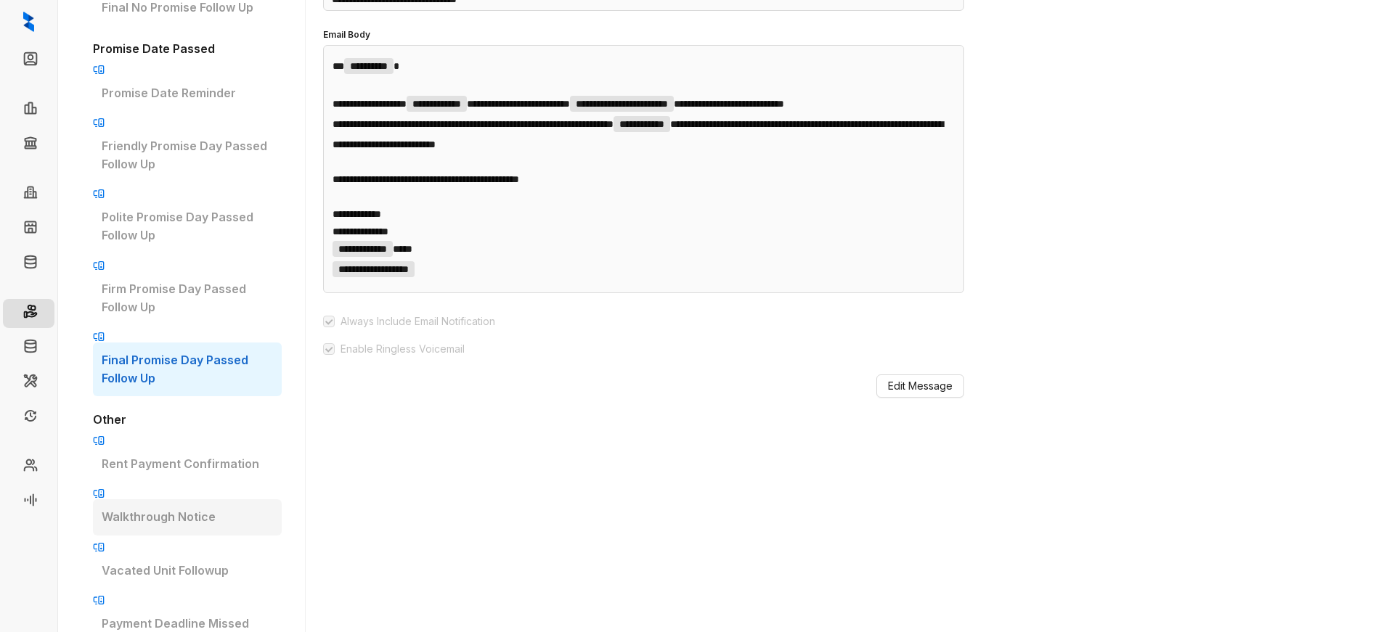
click at [240, 499] on div "Walkthrough Notice" at bounding box center [187, 517] width 189 height 36
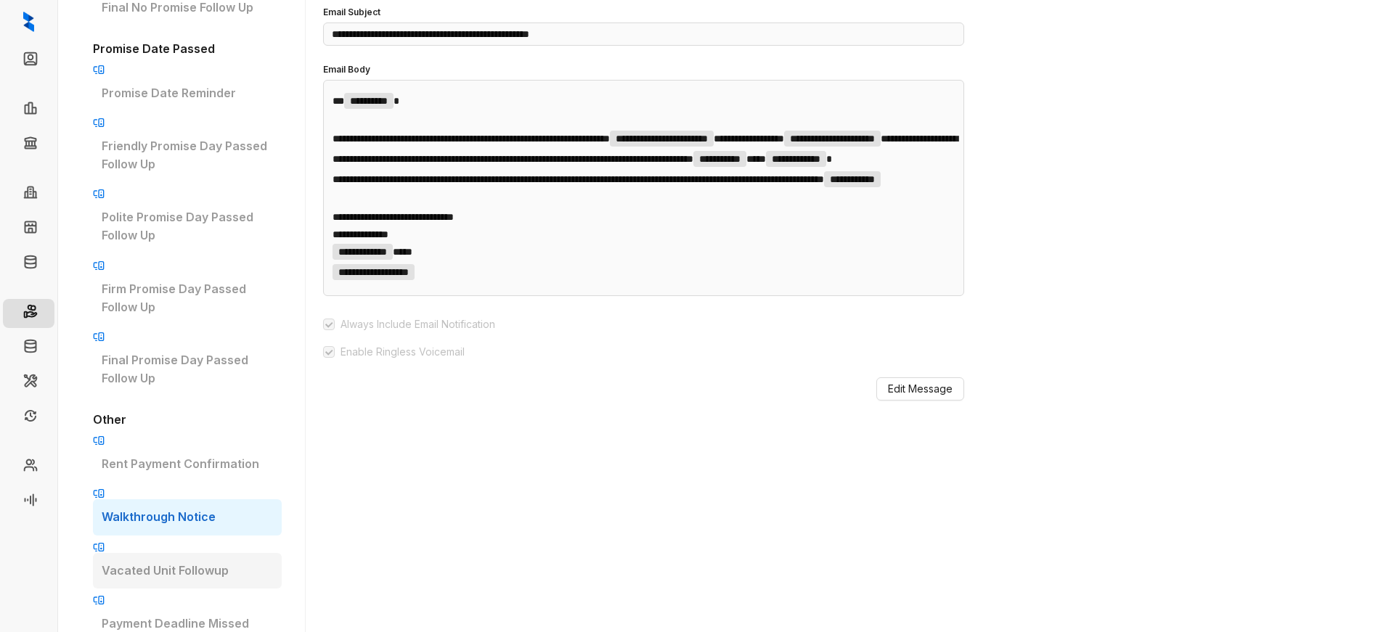
click at [209, 562] on p "Vacated Unit Followup" at bounding box center [187, 571] width 171 height 18
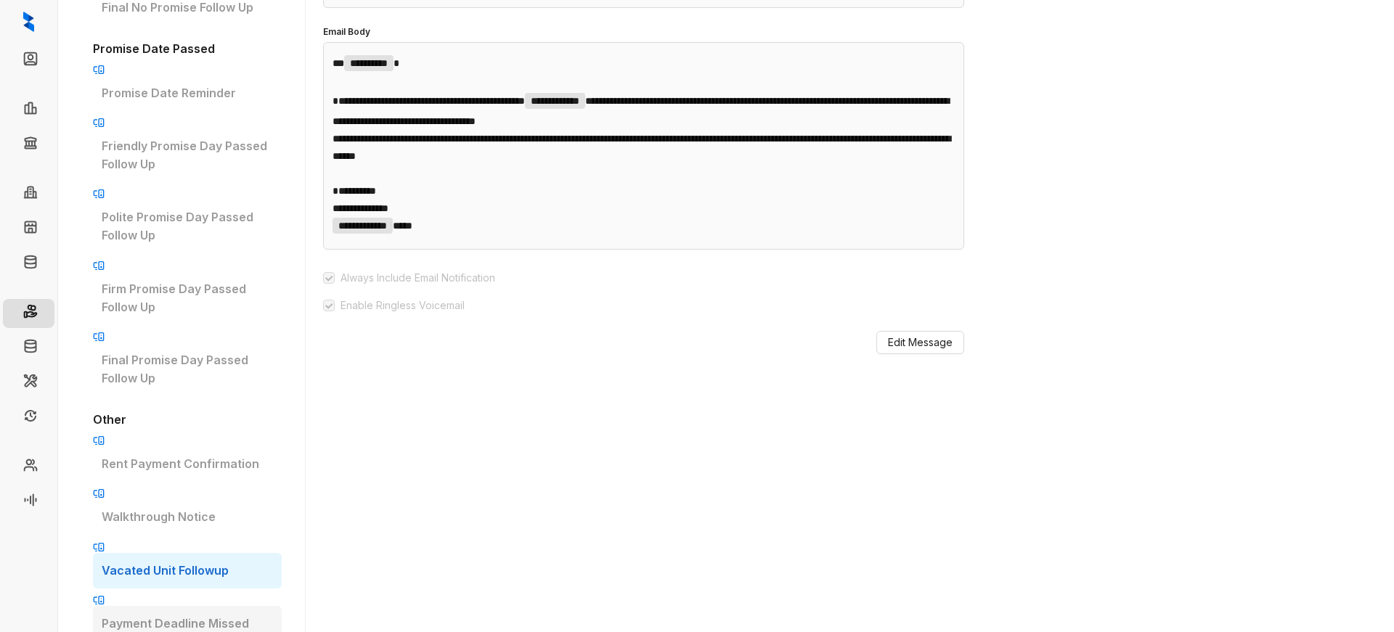
click at [202, 606] on div "Payment Deadline Missed Followup" at bounding box center [187, 633] width 189 height 54
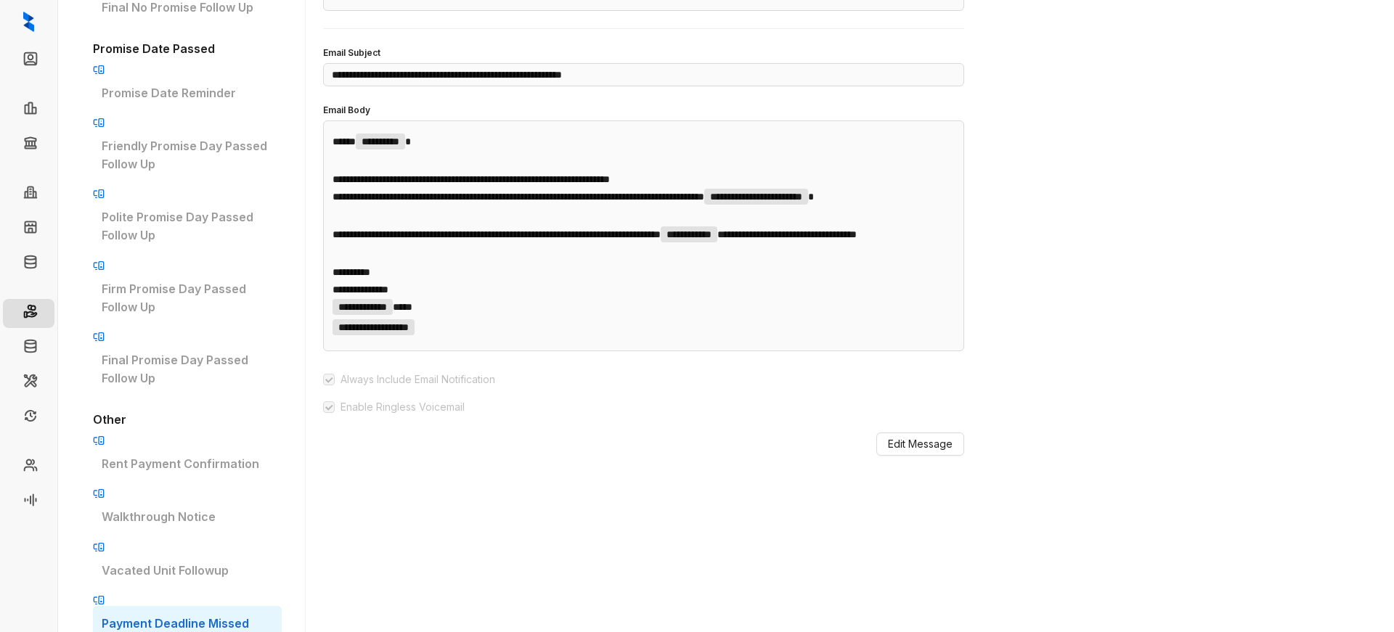
type input "**********"
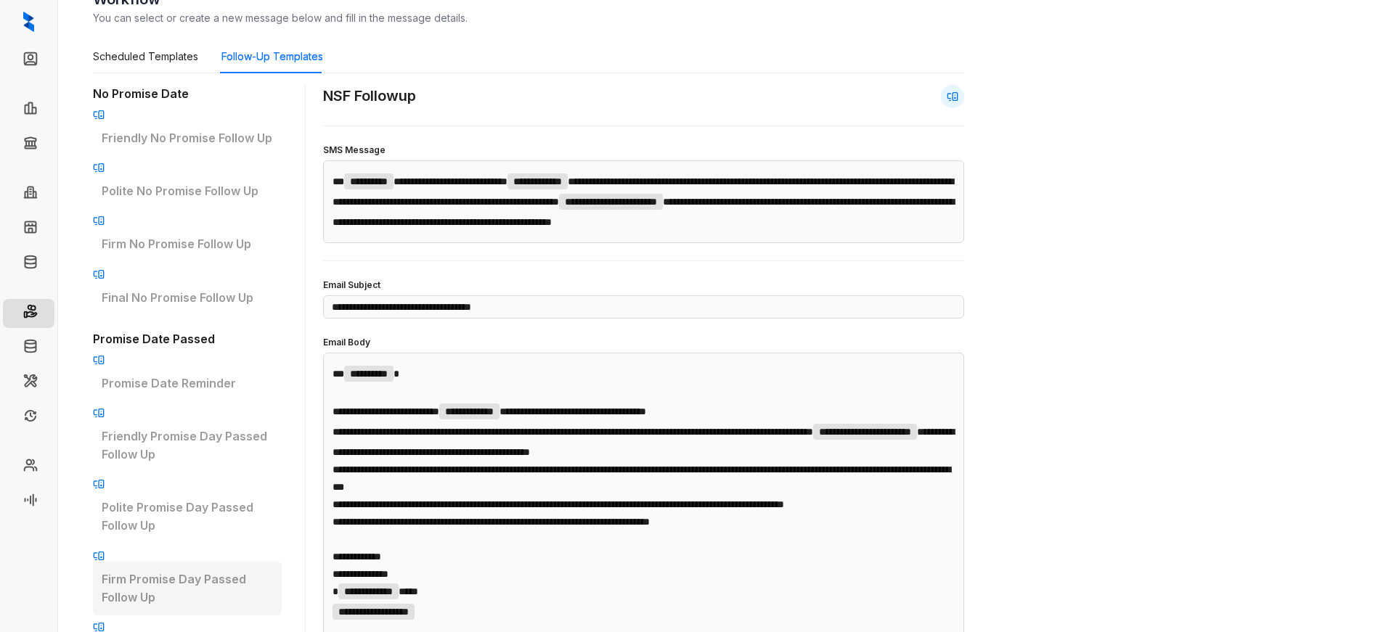
scroll to position [0, 0]
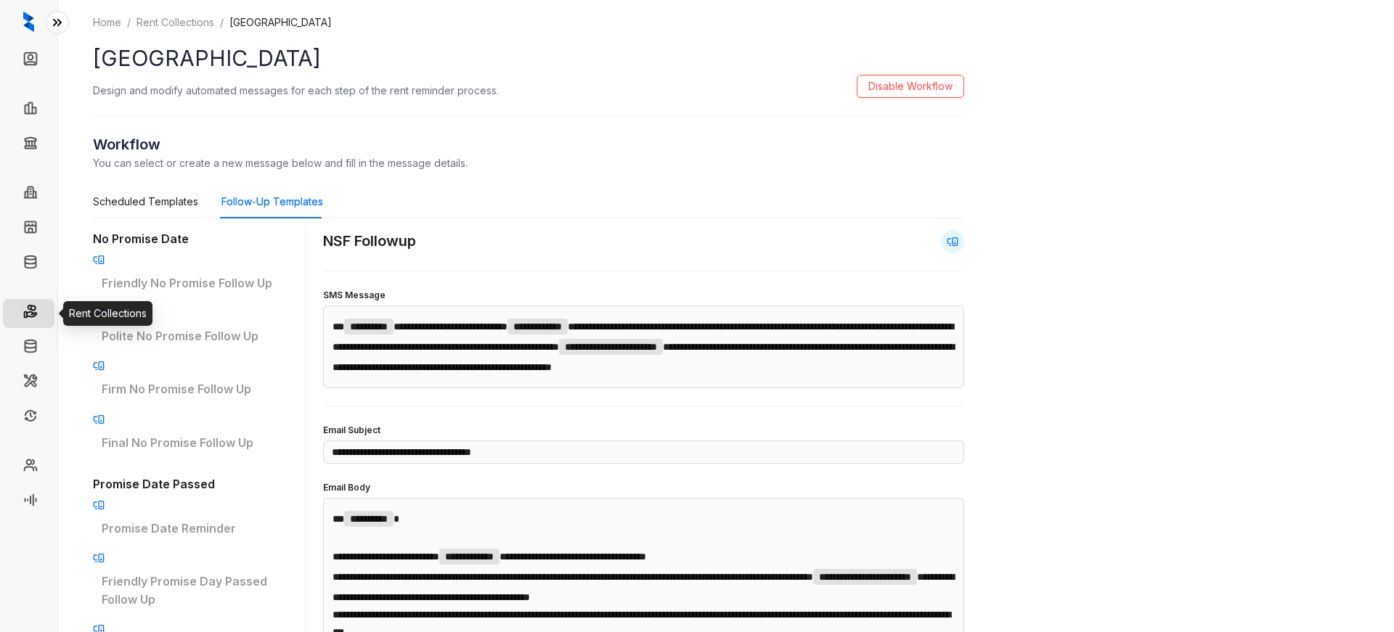
click at [45, 318] on link "Rent Collections" at bounding box center [87, 313] width 85 height 29
